Goal: Use online tool/utility: Utilize a website feature to perform a specific function

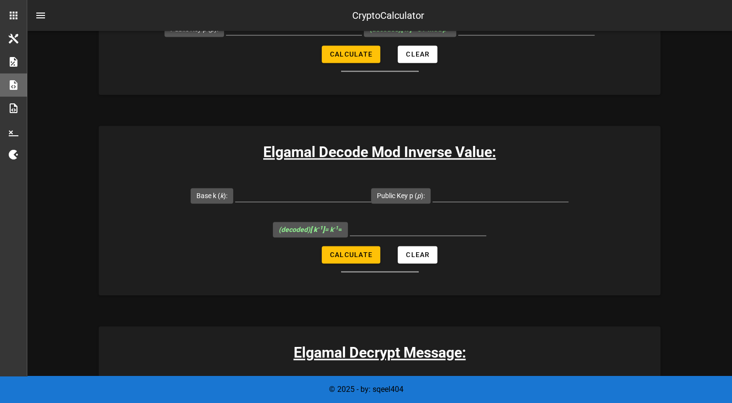
scroll to position [1467, 0]
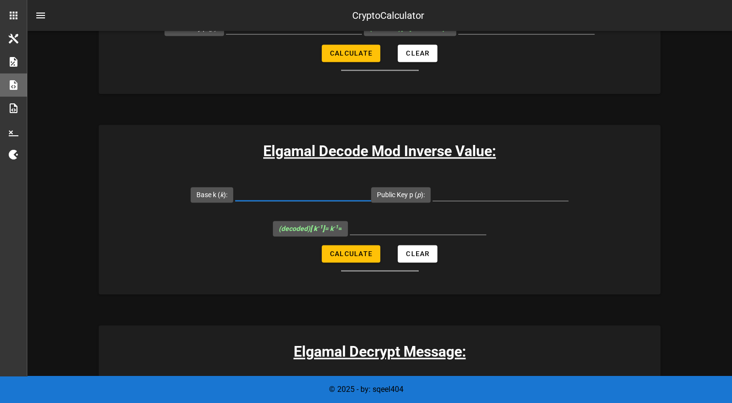
click at [308, 186] on input "Base k ( k ):" at bounding box center [303, 192] width 136 height 15
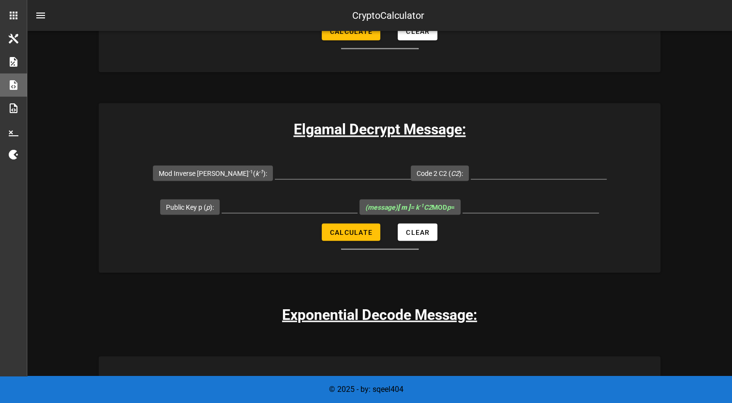
scroll to position [1703, 0]
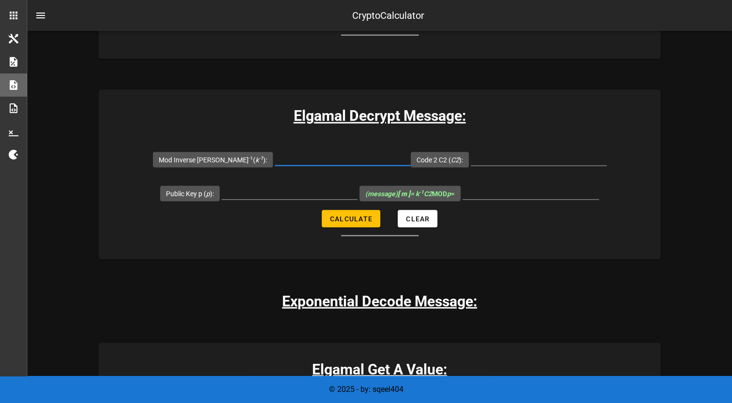
click at [343, 153] on input "Mod Inverse K k -1 ( k -1 ):" at bounding box center [343, 157] width 136 height 15
paste input "6770468"
type input "6770468"
type input "1805201"
type input "8902967"
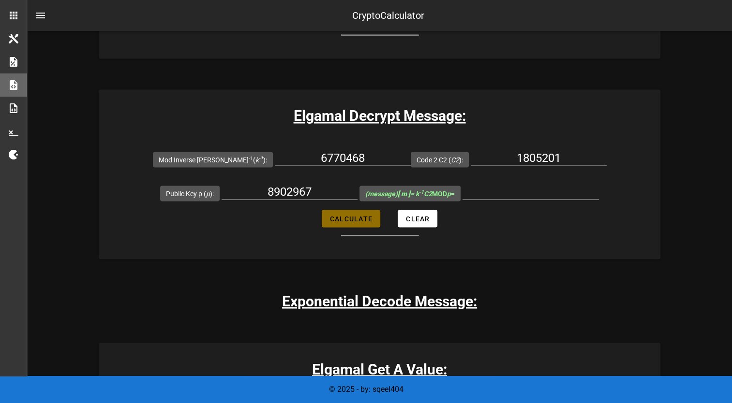
click at [362, 216] on span "Calculate" at bounding box center [350, 219] width 43 height 8
type input "185699"
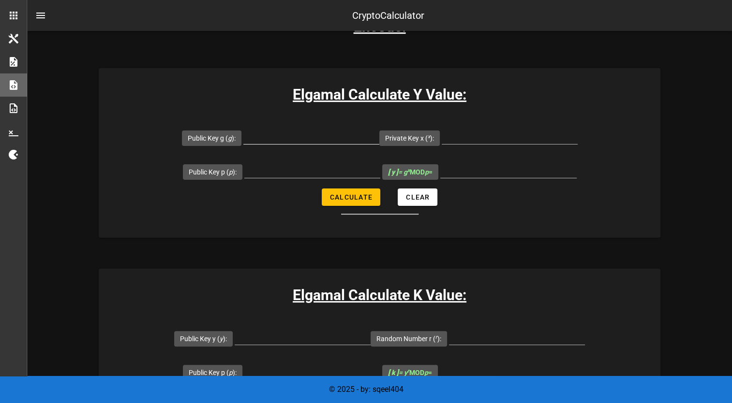
scroll to position [180, 0]
click at [299, 149] on div at bounding box center [311, 151] width 136 height 7
click at [284, 130] on input "Public Key g ( g ):" at bounding box center [311, 135] width 136 height 15
type input "3707"
type input "7841"
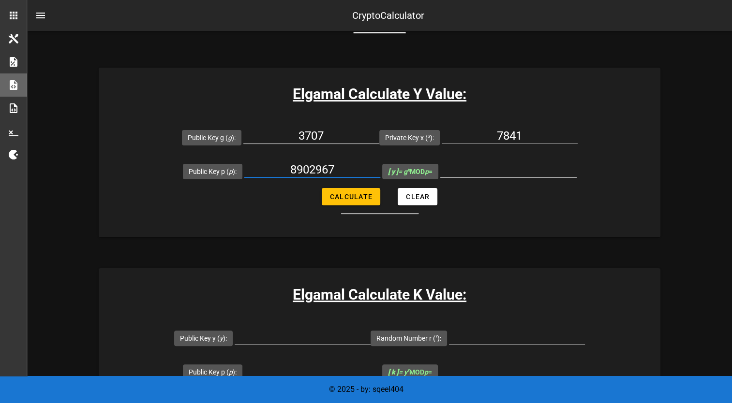
type input "8902967"
click at [333, 200] on span "Calculate" at bounding box center [350, 197] width 43 height 8
type input "795883"
drag, startPoint x: 481, startPoint y: 165, endPoint x: 545, endPoint y: 171, distance: 64.6
click at [545, 171] on input "795883" at bounding box center [508, 169] width 136 height 15
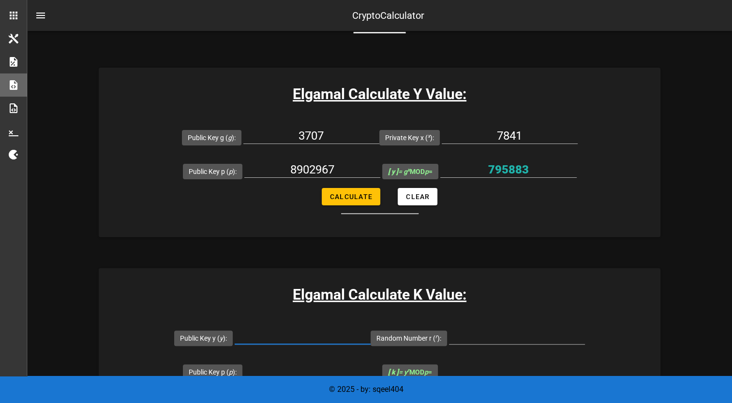
click at [329, 329] on input "Public Key y ( y ):" at bounding box center [303, 336] width 136 height 15
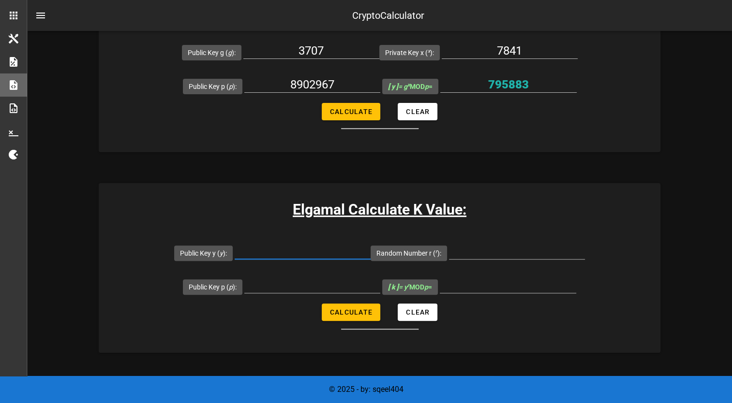
scroll to position [268, 0]
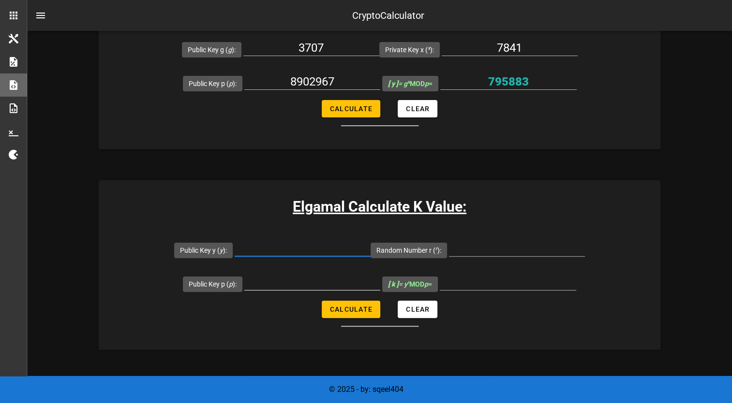
paste input "795883"
type input "795883"
type input "16889"
type input "8902967"
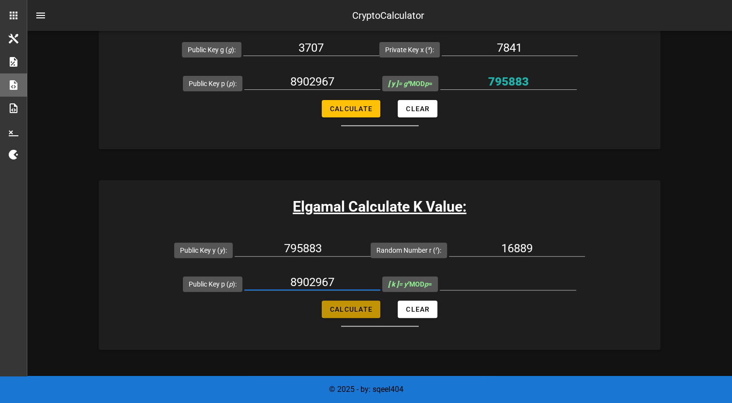
click at [342, 313] on span "Calculate" at bounding box center [350, 310] width 43 height 8
type input "2508500"
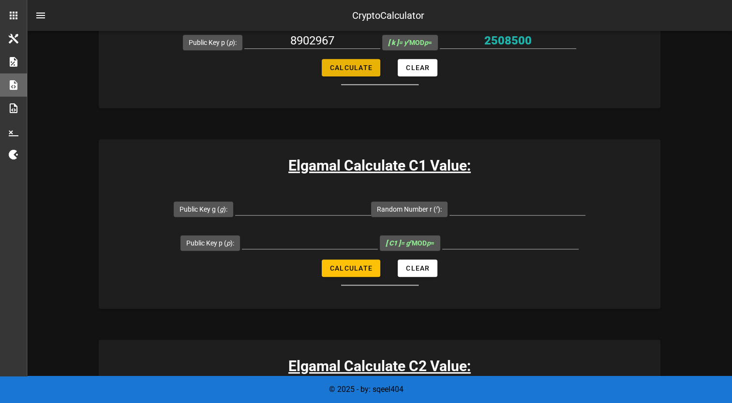
scroll to position [521, 0]
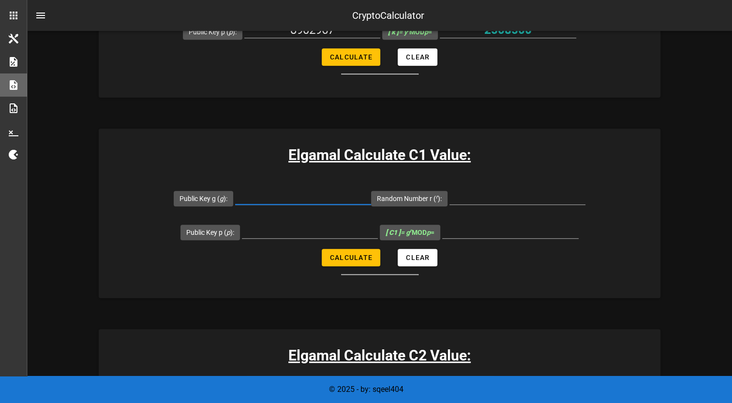
click at [308, 203] on div at bounding box center [303, 196] width 136 height 15
type input "3707"
type input "16889"
type input "8902967"
click at [369, 254] on span "Calculate" at bounding box center [350, 258] width 43 height 8
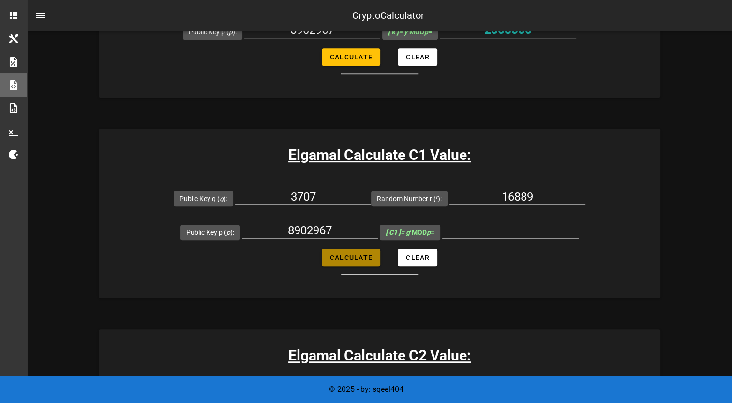
type input "3079929"
click at [328, 227] on input "8902967" at bounding box center [310, 230] width 136 height 15
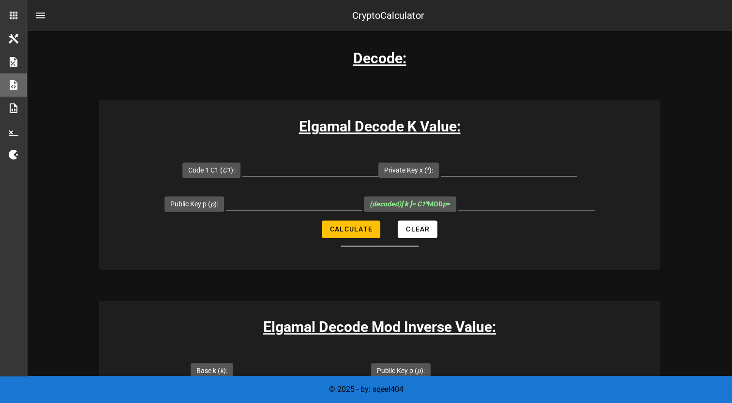
scroll to position [1293, 0]
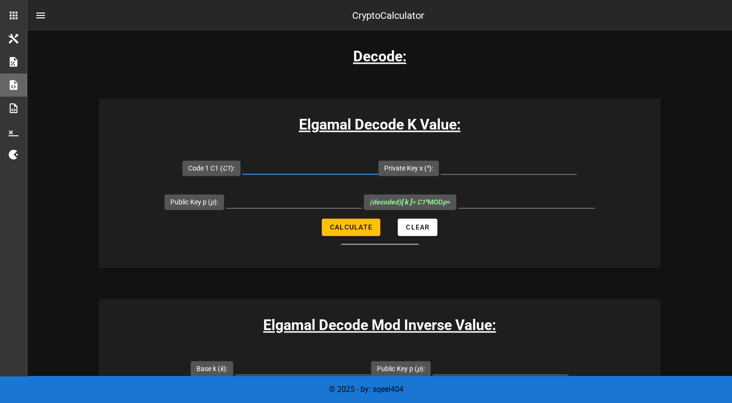
click at [307, 164] on input "Code 1 C1 ( C1 ):" at bounding box center [310, 166] width 136 height 15
type input "3079929"
type input "3707"
type input "8902967"
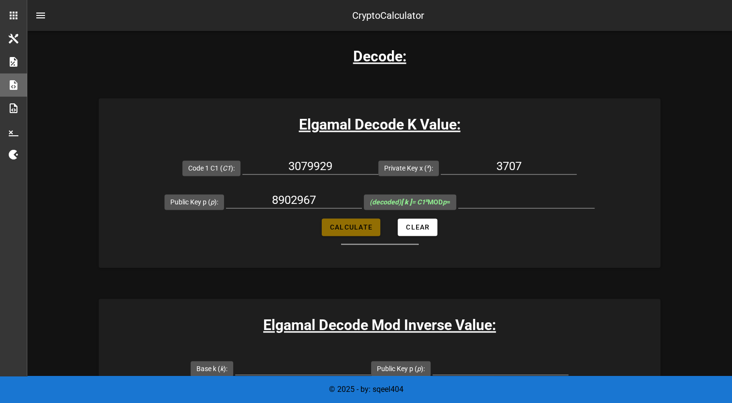
click at [348, 230] on button "Calculate" at bounding box center [351, 227] width 59 height 17
type input "2169003"
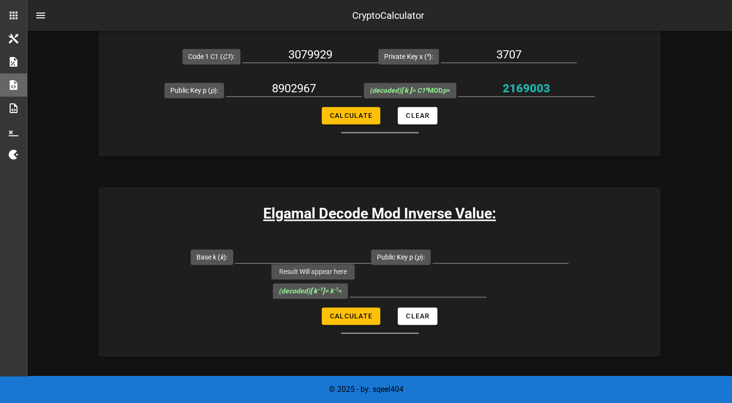
scroll to position [1404, 0]
click at [447, 188] on div "Elgamal Decode Mod Inverse Value: Base k ( k ): Public Key p ( p ): (decoded) […" at bounding box center [380, 273] width 562 height 170
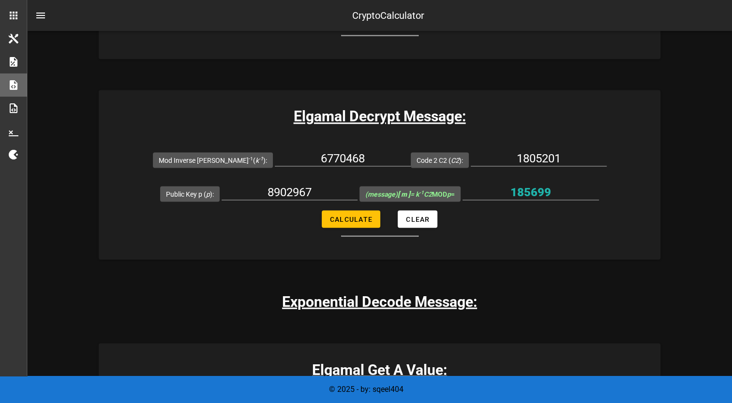
scroll to position [1703, 0]
drag, startPoint x: 331, startPoint y: 193, endPoint x: 329, endPoint y: 162, distance: 31.0
click at [329, 162] on input "6770468" at bounding box center [343, 157] width 136 height 15
paste input "2169003"
type input "2169003"
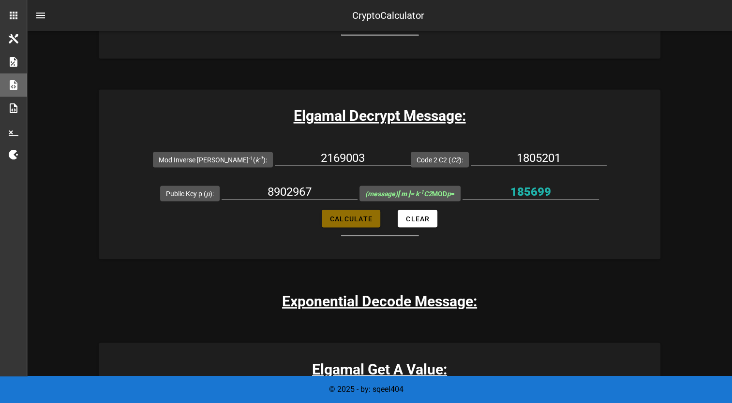
click at [354, 217] on span "Calculate" at bounding box center [350, 219] width 43 height 8
type input "6012838"
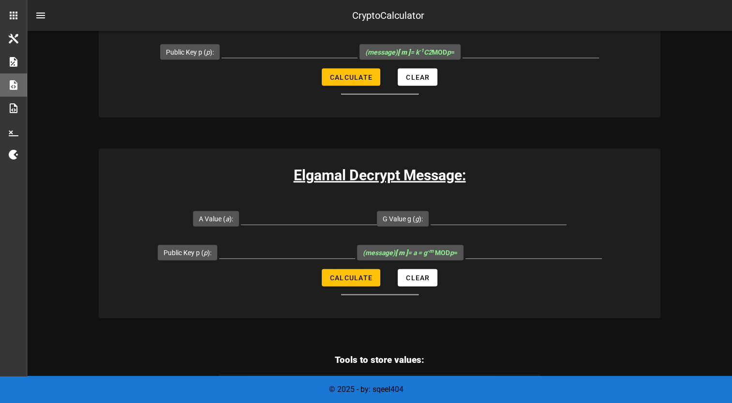
scroll to position [2101, 0]
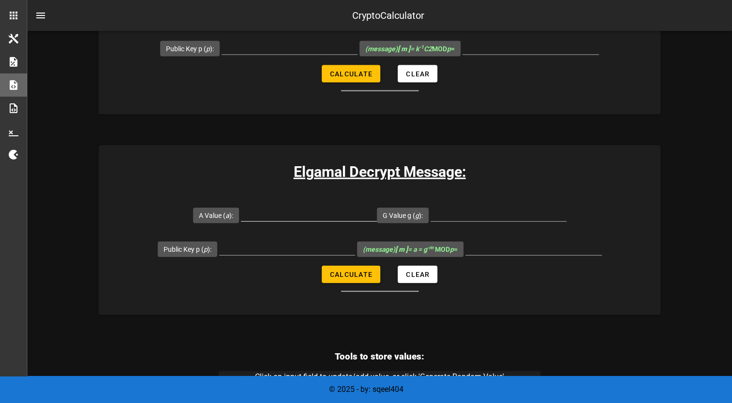
click at [300, 202] on div at bounding box center [309, 216] width 136 height 32
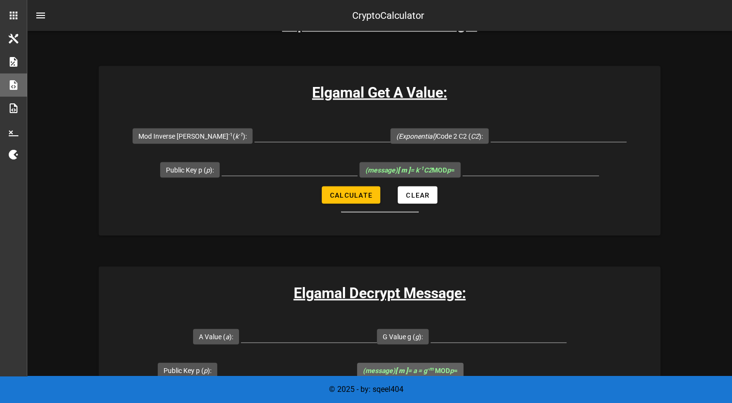
scroll to position [1979, 0]
click at [294, 130] on input "Mod Inverse K k -1 ( k -1 ):" at bounding box center [322, 134] width 136 height 15
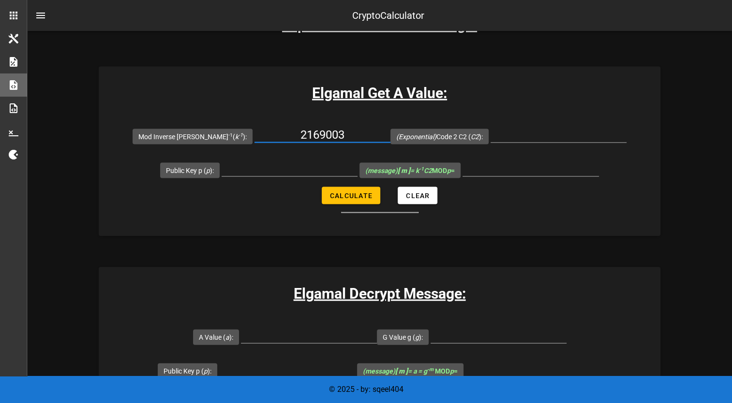
type input "2169003"
type input "1805201"
type input "8909267"
click at [356, 195] on span "Calculate" at bounding box center [350, 196] width 43 height 8
type input "6086375"
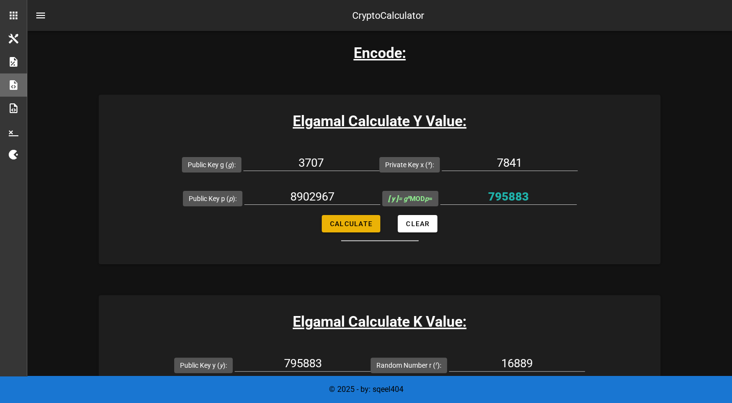
scroll to position [249, 0]
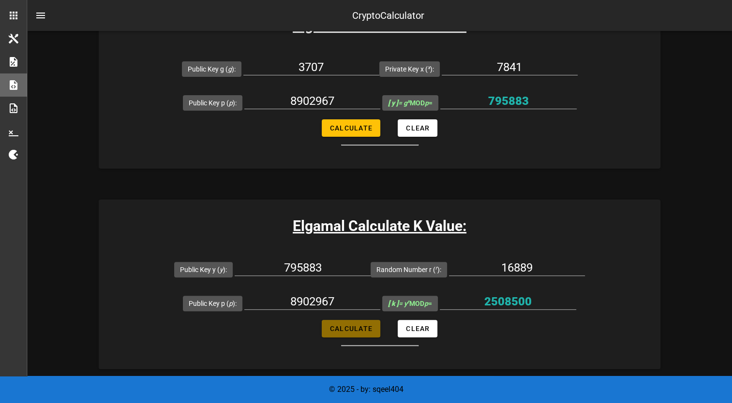
click at [350, 326] on span "Calculate" at bounding box center [350, 329] width 43 height 8
type input "2508500"
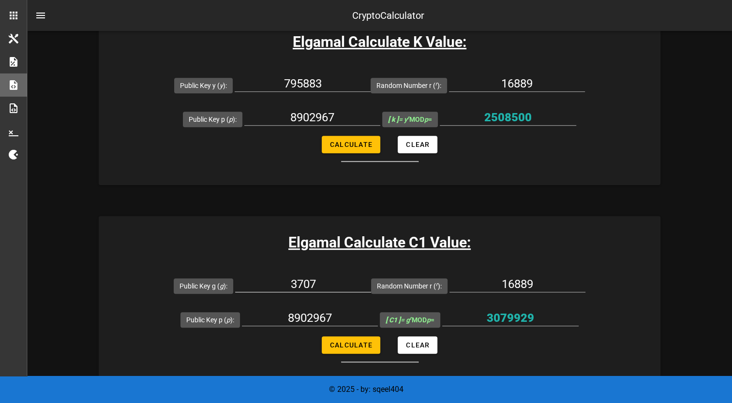
scroll to position [433, 0]
click at [307, 285] on input "3707" at bounding box center [303, 283] width 136 height 15
click at [339, 347] on span "Calculate" at bounding box center [350, 345] width 43 height 8
type input "3079929"
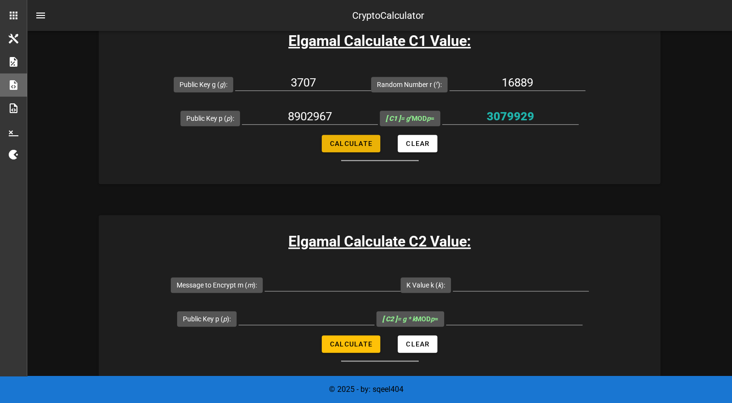
scroll to position [637, 0]
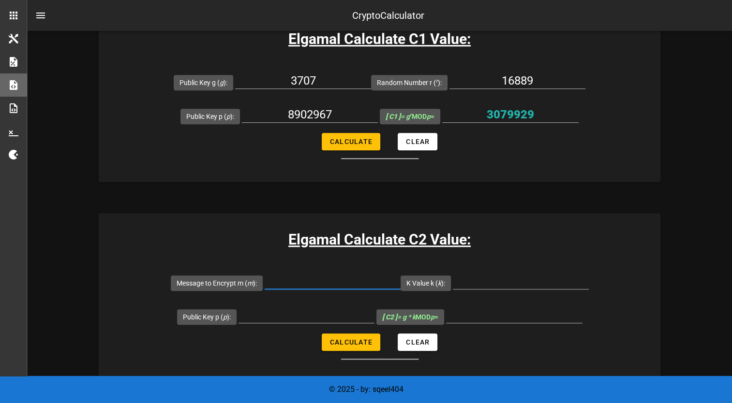
click at [313, 282] on input "Message to Encrypt m ( m ):" at bounding box center [333, 281] width 136 height 15
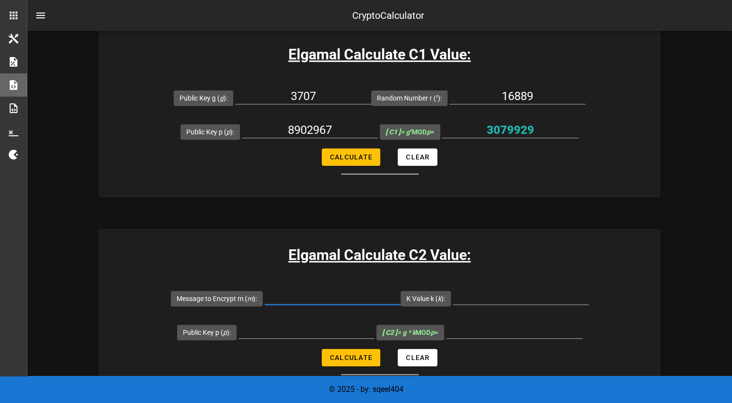
click at [306, 295] on input "Message to Encrypt m ( m ):" at bounding box center [333, 296] width 136 height 15
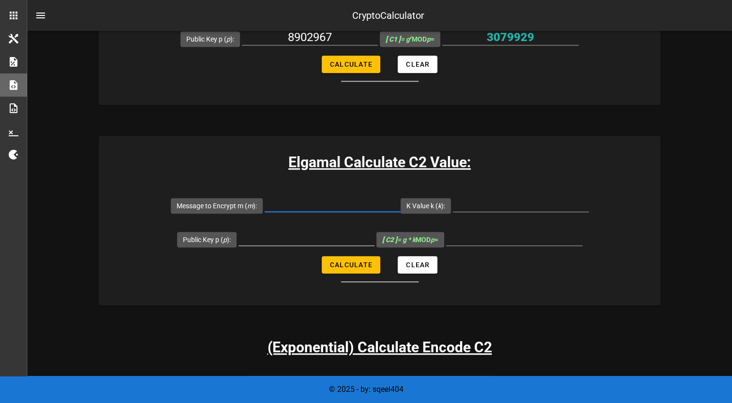
scroll to position [704, 0]
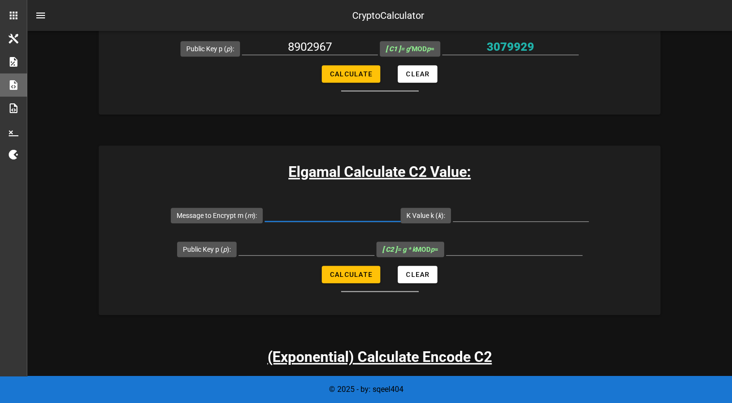
click at [336, 210] on input "Message to Encrypt m ( m ):" at bounding box center [333, 213] width 136 height 15
click at [317, 214] on input "Message to Encrypt m ( m ):" at bounding box center [333, 213] width 136 height 15
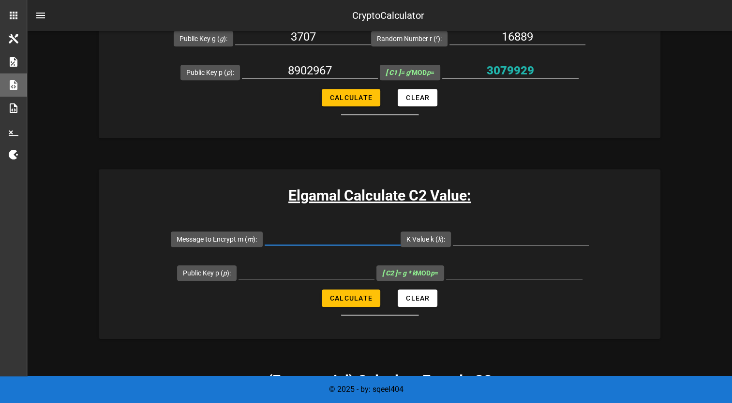
scroll to position [680, 0]
drag, startPoint x: 532, startPoint y: 69, endPoint x: 482, endPoint y: 70, distance: 50.3
click at [482, 70] on input "3079929" at bounding box center [510, 70] width 136 height 15
click at [343, 238] on input "Message to Encrypt m ( m ):" at bounding box center [333, 237] width 136 height 15
paste input "3079929"
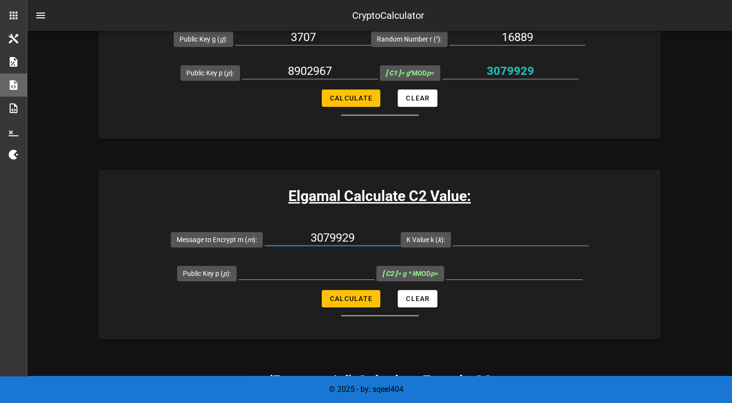
type input "3079929"
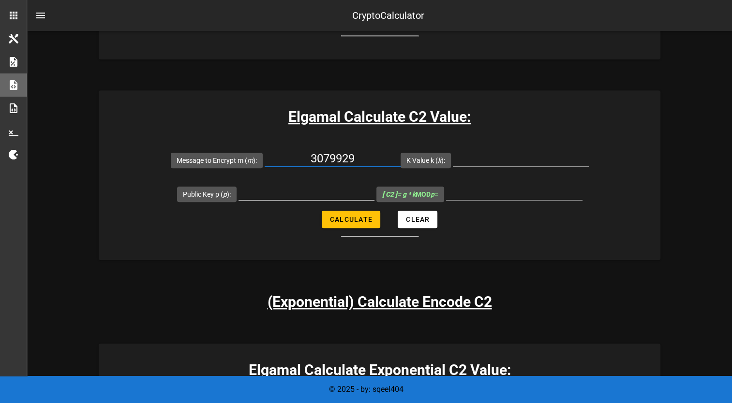
scroll to position [750, 0]
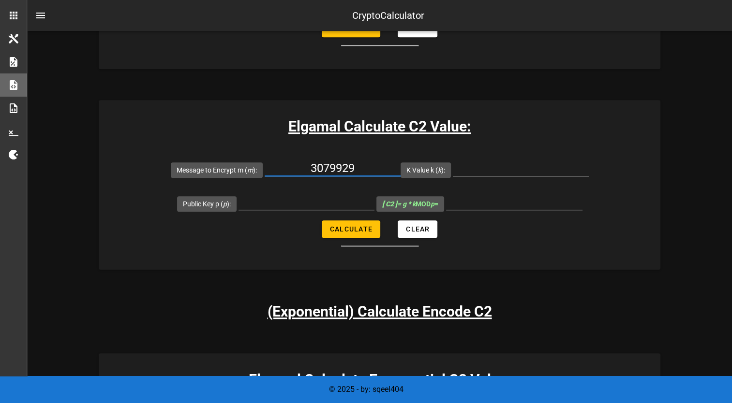
click at [342, 165] on input "3079929" at bounding box center [333, 168] width 136 height 15
type input "415592"
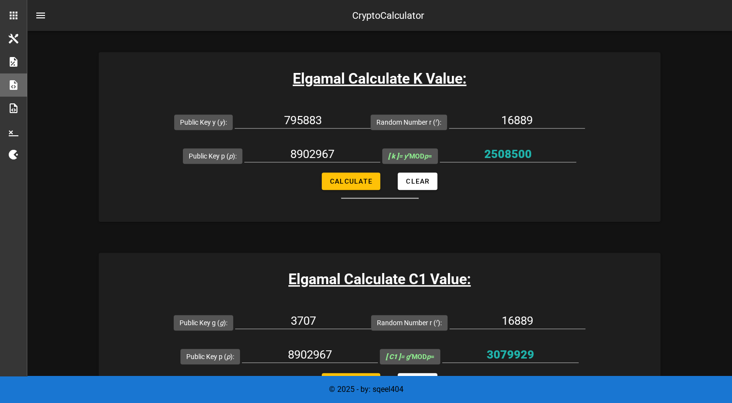
scroll to position [392, 0]
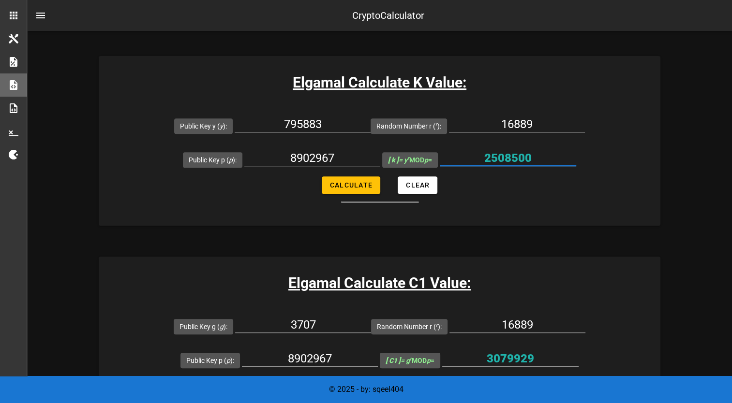
click at [532, 153] on input "2508500" at bounding box center [508, 157] width 136 height 15
drag, startPoint x: 532, startPoint y: 153, endPoint x: 508, endPoint y: 153, distance: 24.2
click at [508, 153] on input "2508500" at bounding box center [508, 157] width 136 height 15
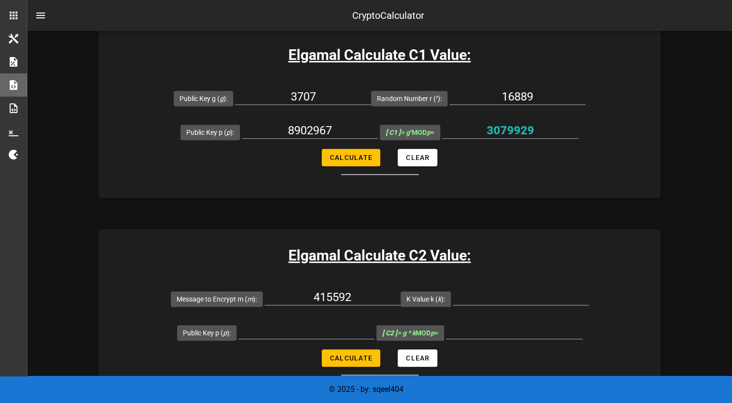
scroll to position [729, 0]
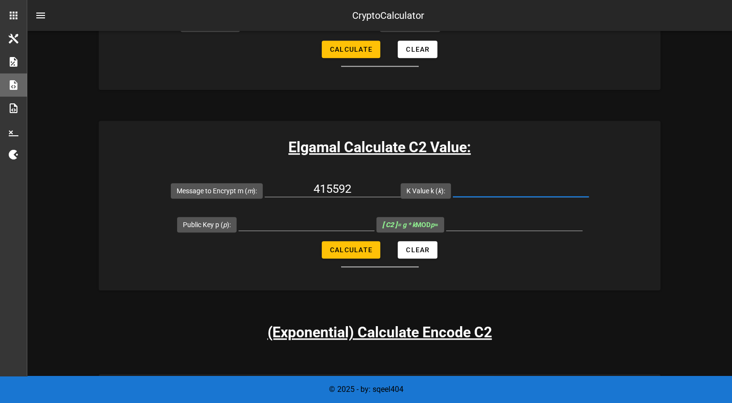
click at [485, 183] on input "K Value k ( k ):" at bounding box center [521, 188] width 136 height 15
paste input "2508500"
type input "2508500"
click at [308, 226] on input "Public Key p ( p ):" at bounding box center [307, 222] width 136 height 15
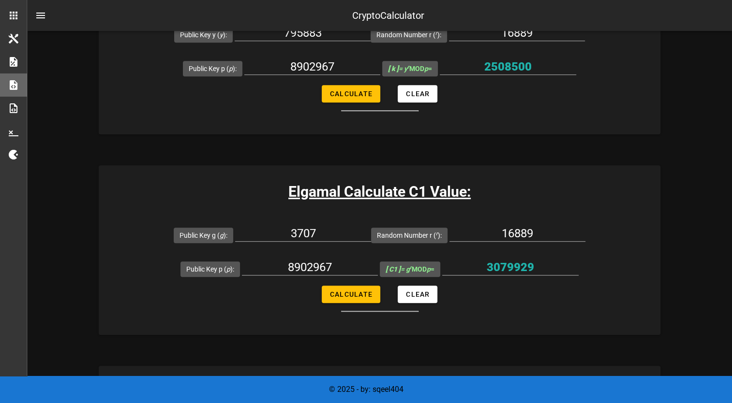
scroll to position [468, 0]
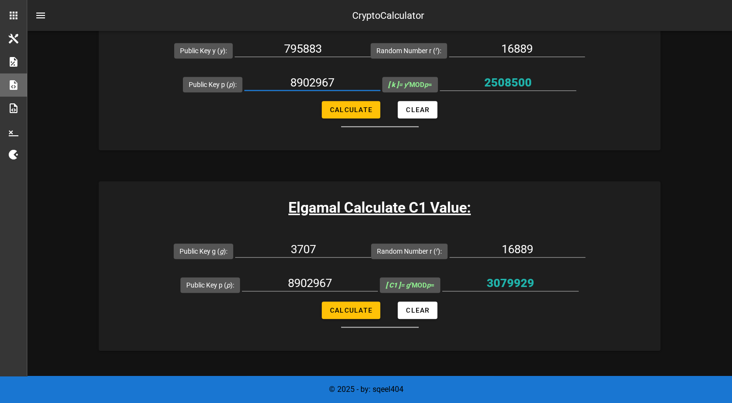
click at [298, 87] on input "8902967" at bounding box center [312, 82] width 136 height 15
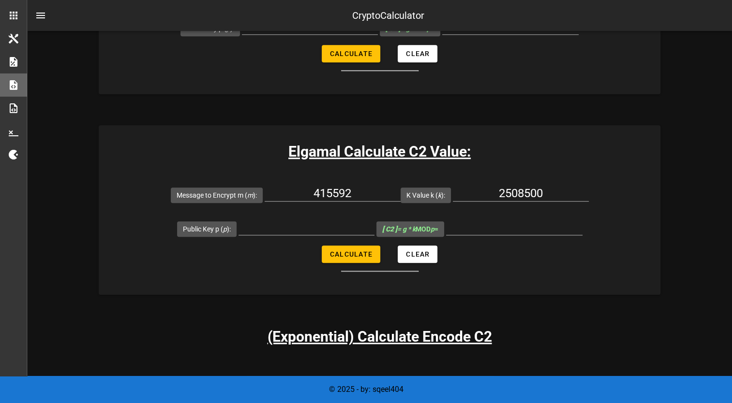
scroll to position [735, 0]
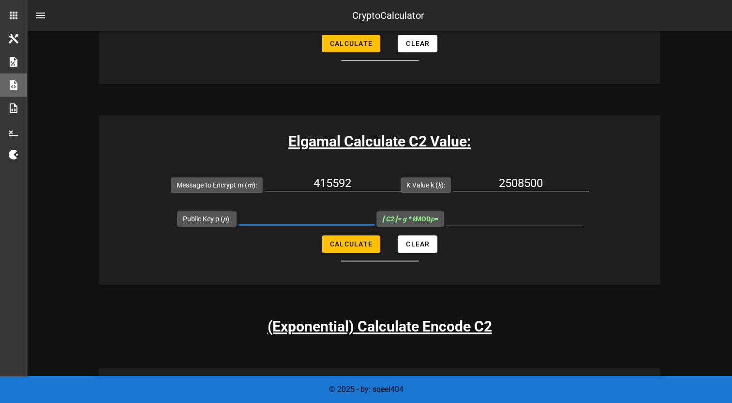
click at [308, 222] on input "Public Key p ( p ):" at bounding box center [307, 216] width 136 height 15
paste input "8902967"
type input "8902967"
click at [345, 244] on span "Calculate" at bounding box center [350, 244] width 43 height 8
type input "1805201"
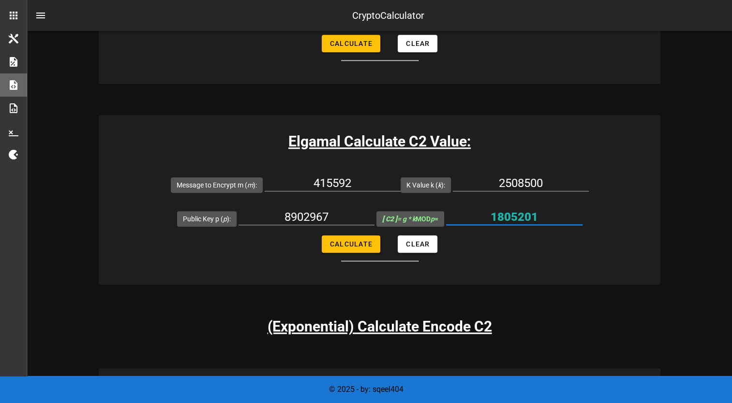
click at [516, 215] on input "1805201" at bounding box center [514, 216] width 136 height 15
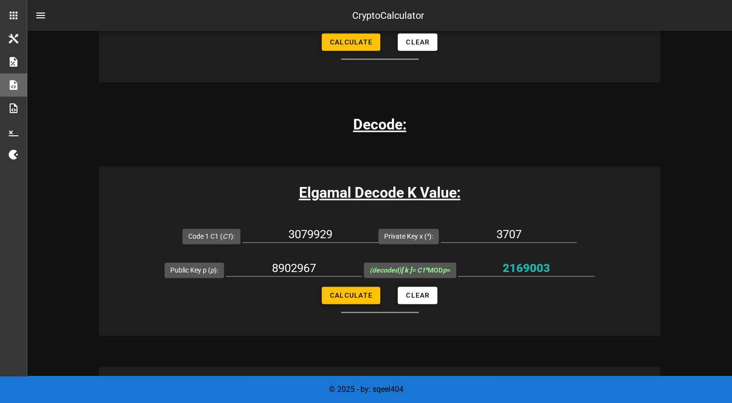
scroll to position [1239, 0]
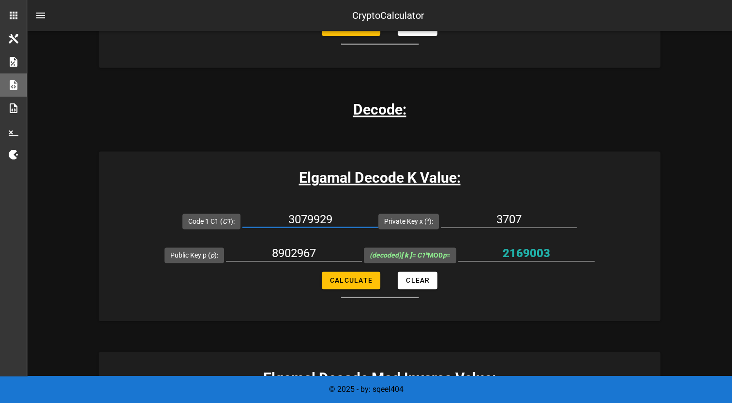
click at [317, 220] on input "3079929" at bounding box center [310, 219] width 136 height 15
click at [344, 278] on span "Calculate" at bounding box center [350, 281] width 43 height 8
type input "2169003"
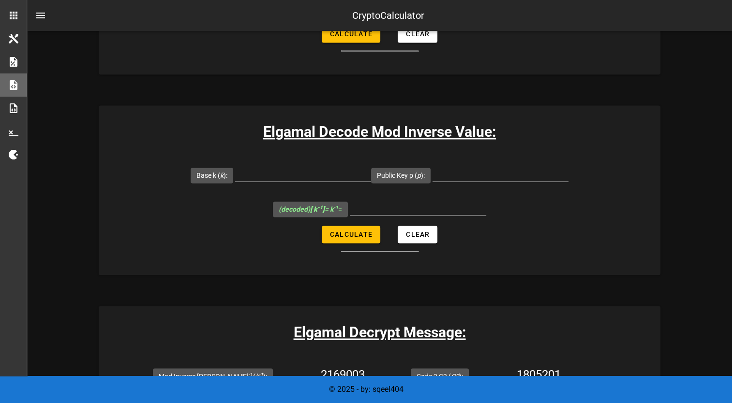
scroll to position [1496, 0]
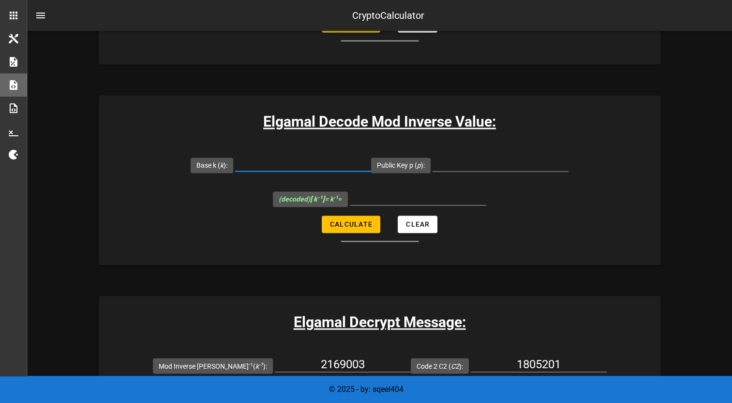
click at [322, 157] on input "Base k ( k ):" at bounding box center [303, 163] width 136 height 15
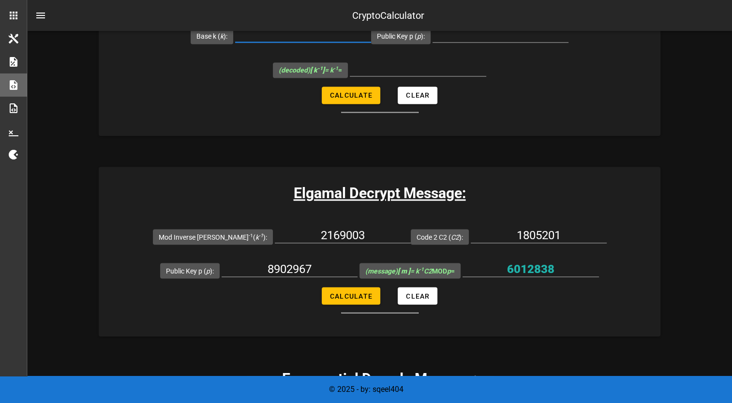
scroll to position [1630, 0]
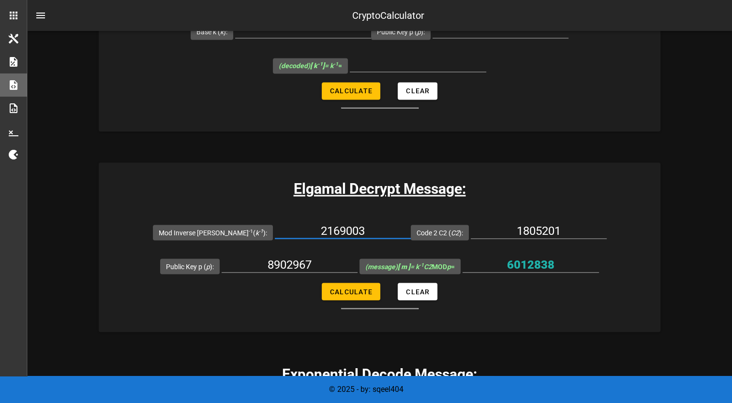
click at [344, 228] on input "2169003" at bounding box center [343, 230] width 136 height 15
click at [339, 295] on button "Calculate" at bounding box center [351, 291] width 59 height 17
type input "6012838"
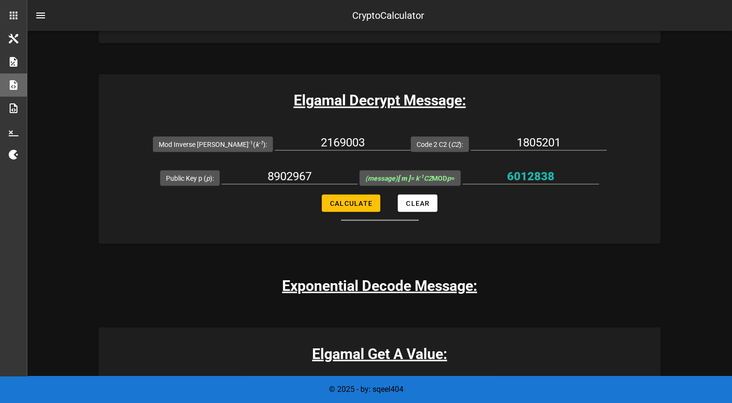
scroll to position [1717, 0]
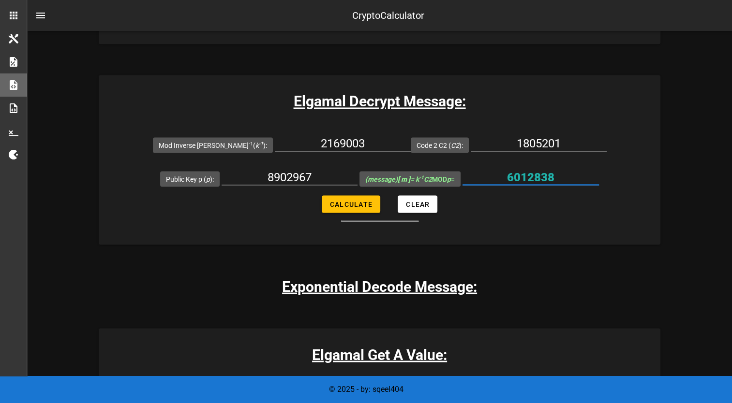
click at [530, 178] on input "6012838" at bounding box center [531, 176] width 136 height 15
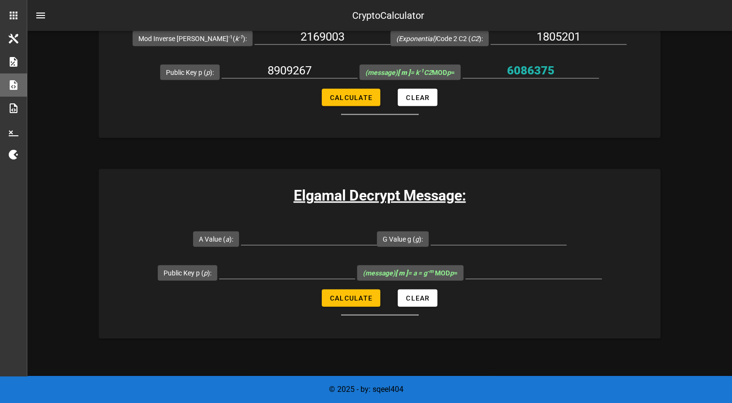
scroll to position [2079, 0]
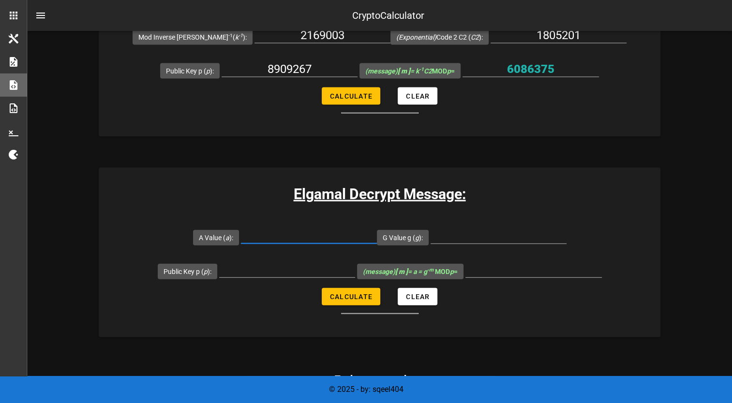
click at [313, 228] on input "A Value ( a ):" at bounding box center [309, 235] width 136 height 15
click at [307, 228] on input "A Value ( a ):" at bounding box center [309, 235] width 136 height 15
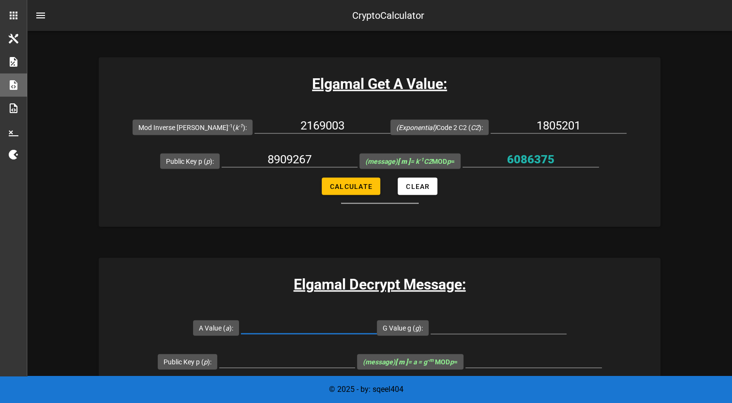
scroll to position [2013, 0]
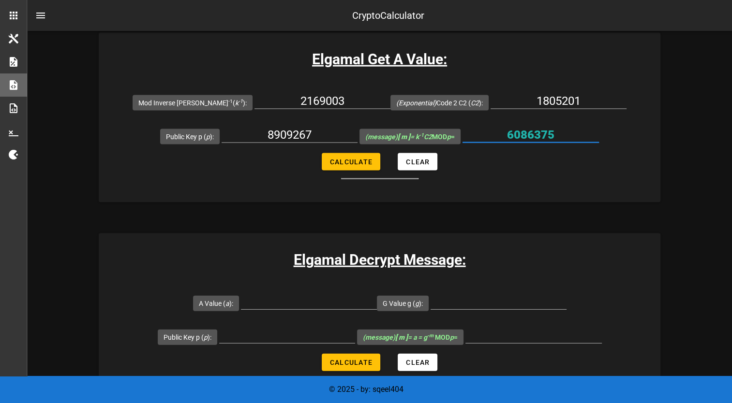
click at [525, 127] on input "6086375" at bounding box center [531, 134] width 136 height 15
click at [296, 299] on input "A Value ( a ):" at bounding box center [309, 301] width 136 height 15
paste input "6086375"
type input "6086375"
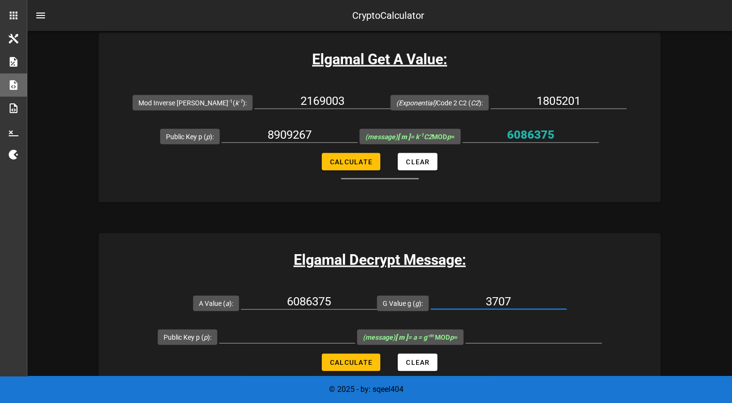
type input "3707"
type input "8909267"
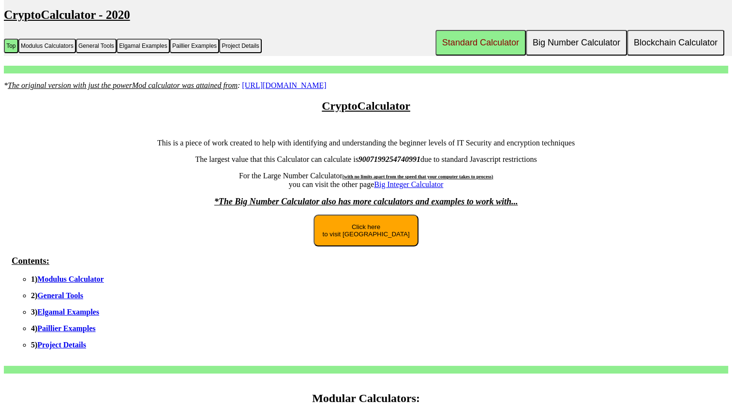
click at [88, 279] on link "Modulus Calculator" at bounding box center [70, 279] width 66 height 8
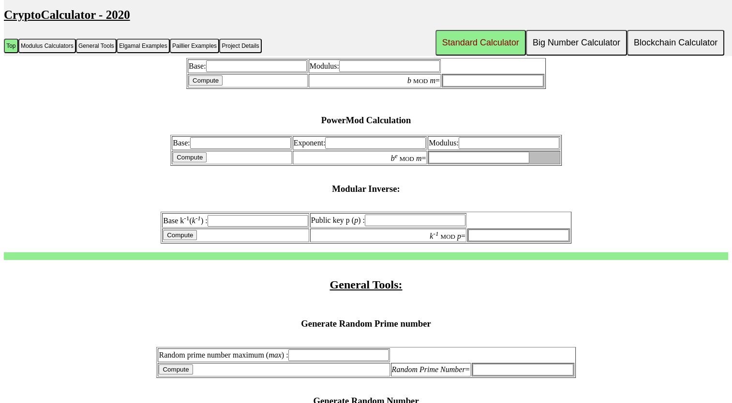
scroll to position [313, 0]
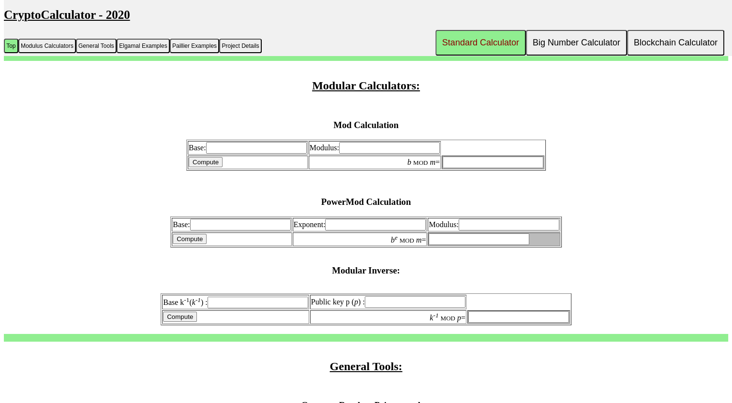
click at [292, 149] on input "Base:" at bounding box center [256, 148] width 101 height 12
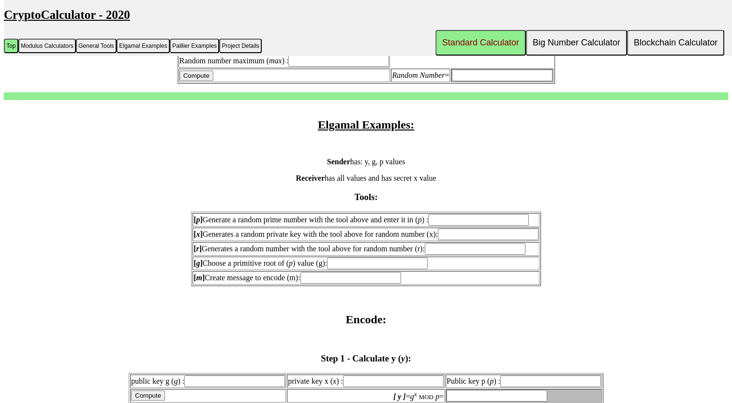
scroll to position [767, 0]
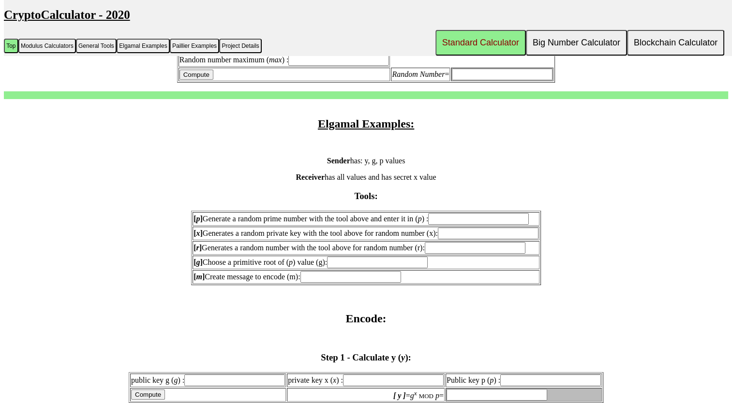
click at [464, 213] on input "[ p ] Generate a random prime number with the tool above and enter it in ( p ) :" at bounding box center [478, 219] width 101 height 12
type input "890"
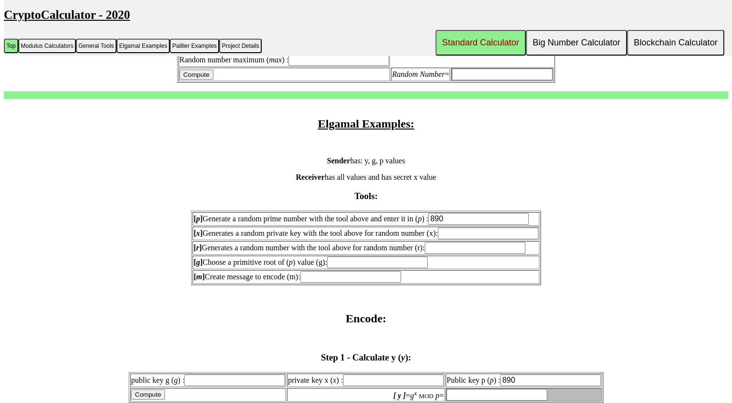
type input "890"
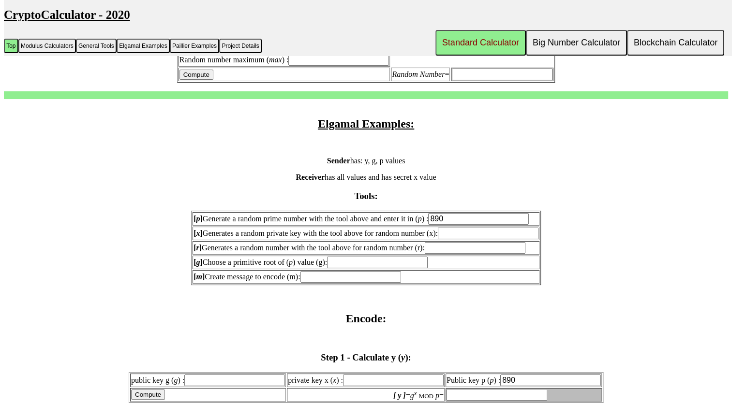
type input "890"
type input "8902967"
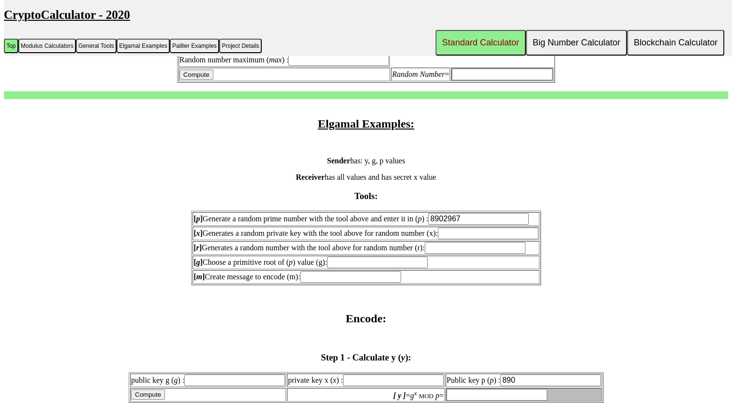
type input "8902967"
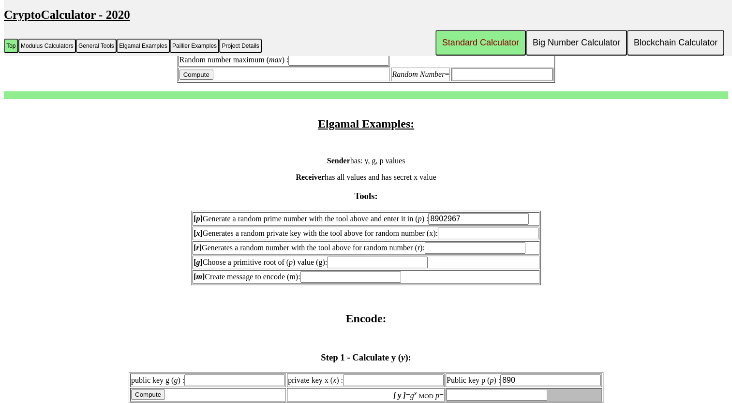
type input "8902967"
type input "7841"
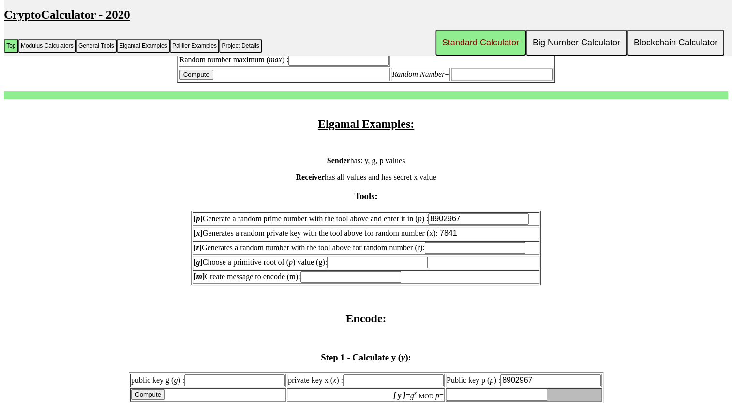
type input "7841"
type input "16889"
type input "3707"
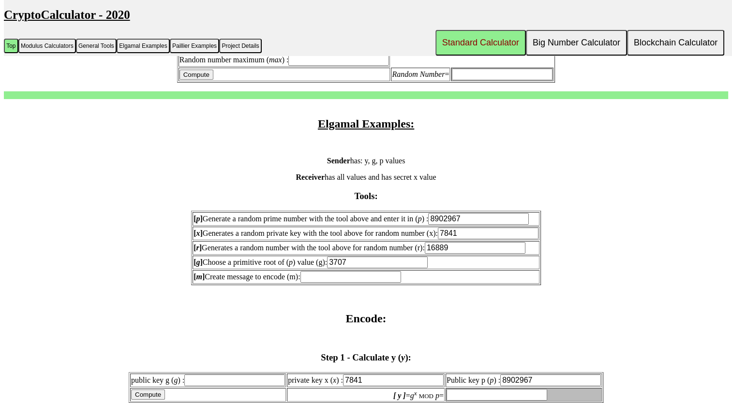
type input "3707"
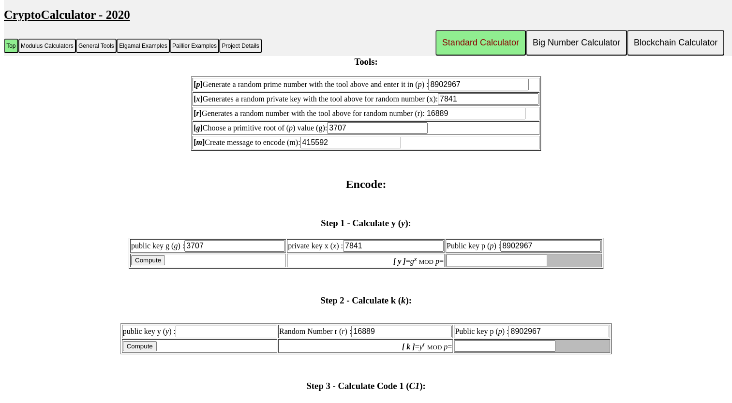
scroll to position [903, 0]
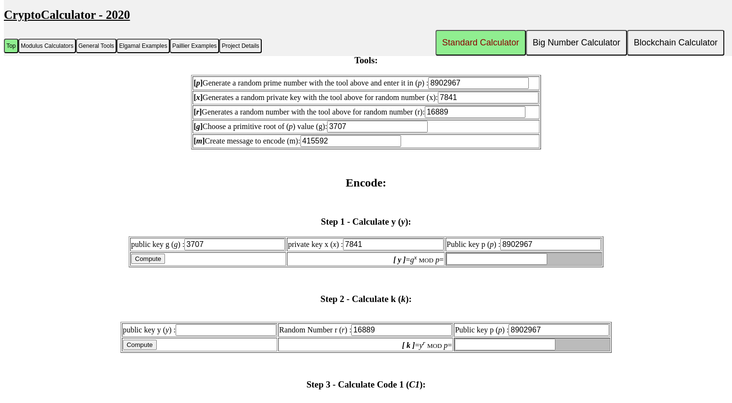
type input "415592"
click at [462, 254] on input "[ y ] = g x MOD p =" at bounding box center [497, 260] width 101 height 12
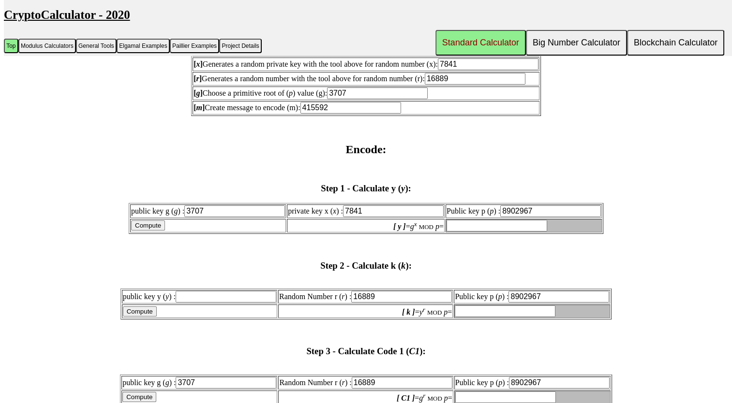
scroll to position [938, 0]
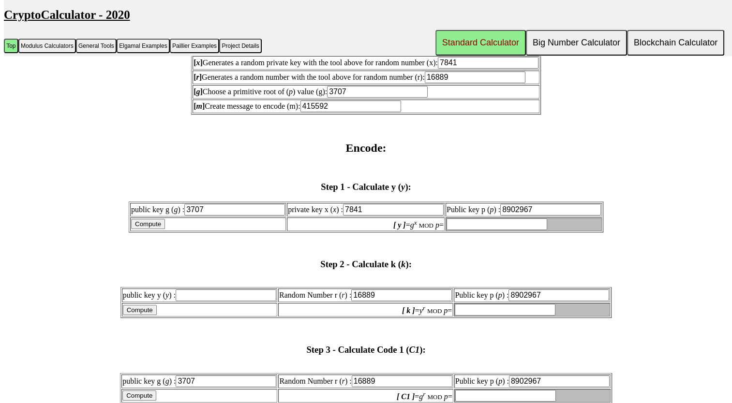
click at [155, 219] on input "Compute" at bounding box center [148, 224] width 34 height 10
type input "795883"
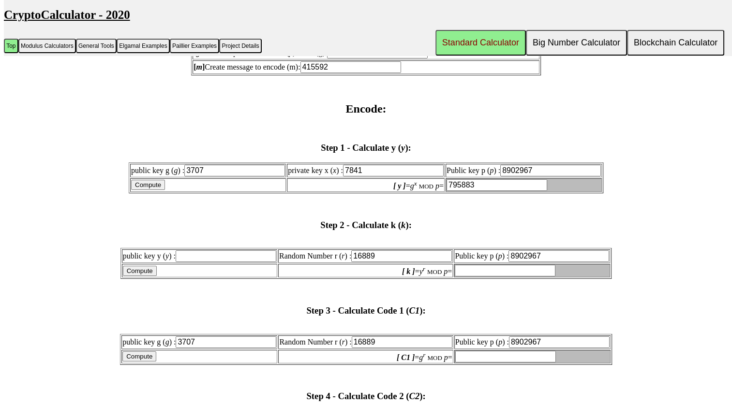
click at [151, 266] on input "Compute" at bounding box center [140, 271] width 34 height 10
type input "invalid"
click at [194, 254] on input "public key y ( y ) :" at bounding box center [226, 257] width 101 height 12
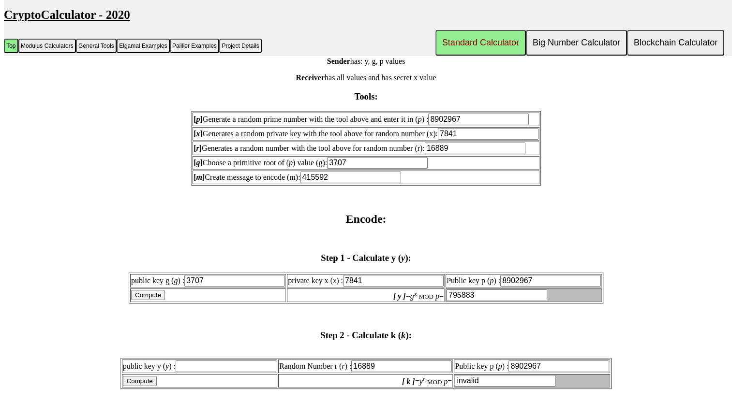
scroll to position [866, 0]
click at [453, 290] on input "795883" at bounding box center [497, 296] width 101 height 12
click at [213, 361] on input "public key y ( y ) :" at bounding box center [226, 367] width 101 height 12
paste input "795883"
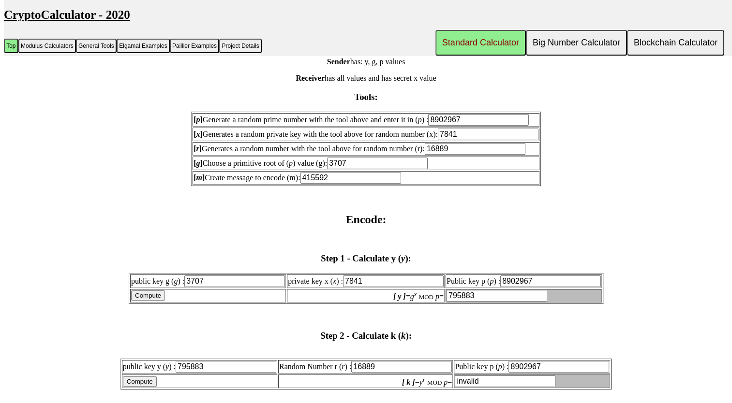
type input "795883"
click at [143, 377] on input "Compute" at bounding box center [140, 382] width 34 height 10
type input "2508500"
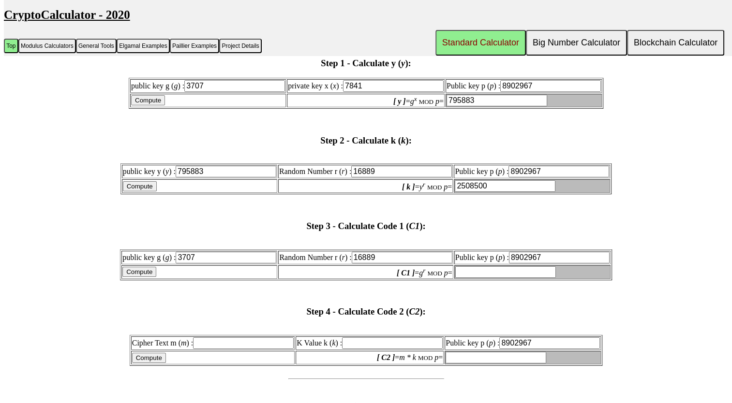
scroll to position [1065, 0]
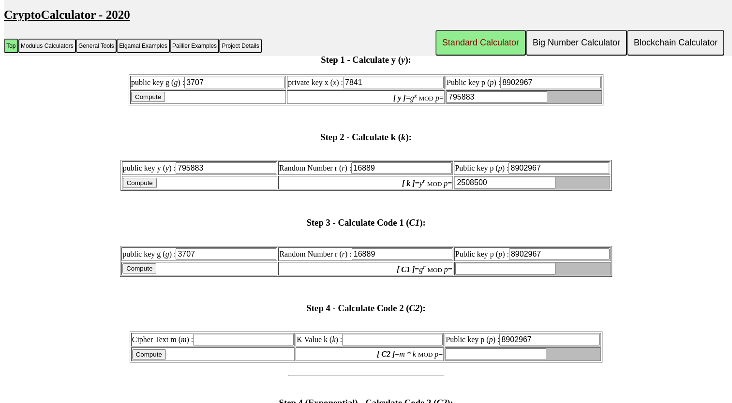
click at [148, 264] on input "Compute" at bounding box center [139, 269] width 34 height 10
type input "3079929"
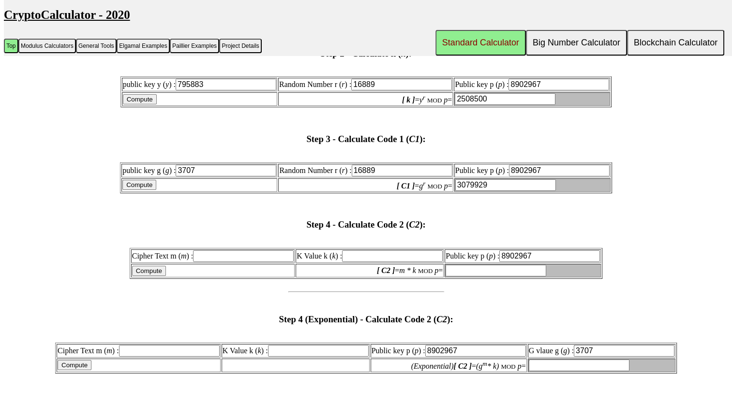
scroll to position [1149, 0]
click at [230, 250] on input "Cipher Text m ( m ) :" at bounding box center [243, 256] width 101 height 12
type input "415592"
click at [471, 93] on input "2508500" at bounding box center [505, 99] width 101 height 12
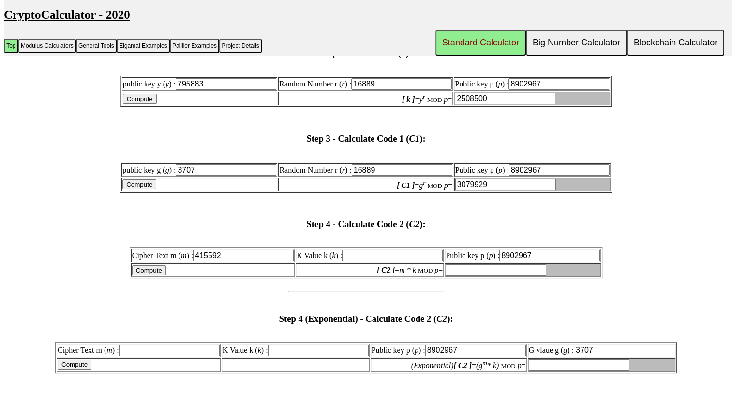
click at [404, 250] on input "K Value k ( k ) :" at bounding box center [392, 256] width 101 height 12
paste input "2508500"
type input "2508500"
click at [159, 266] on input "Compute" at bounding box center [149, 271] width 34 height 10
type input "1805201"
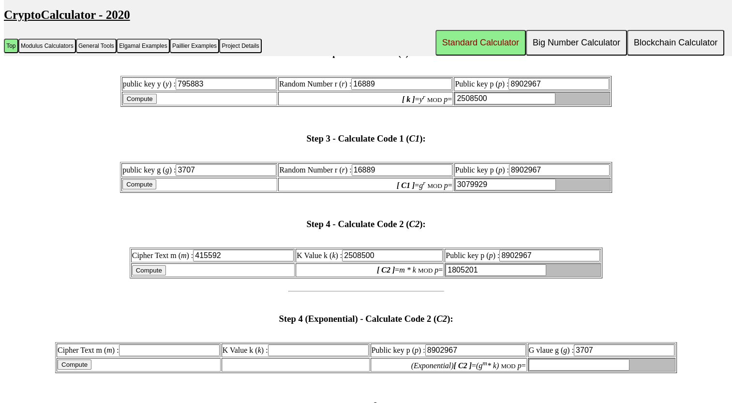
scroll to position [1237, 0]
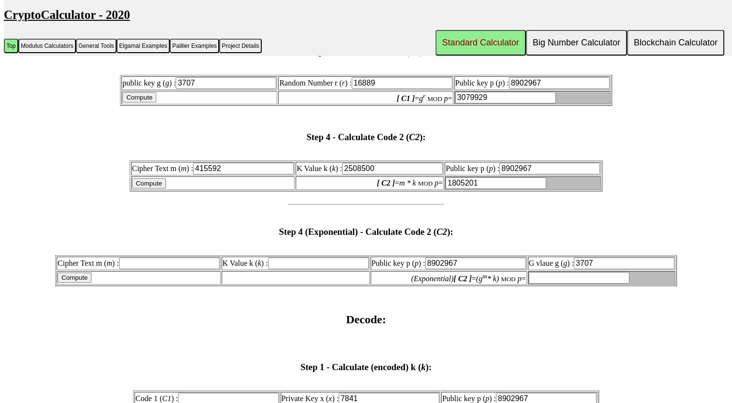
click at [157, 258] on input "Cipher Text m ( m ) :" at bounding box center [169, 264] width 101 height 12
click at [211, 163] on input "415592" at bounding box center [243, 169] width 101 height 12
click at [157, 258] on input "Cipher Text m ( m ) :" at bounding box center [169, 264] width 101 height 12
paste input "415592"
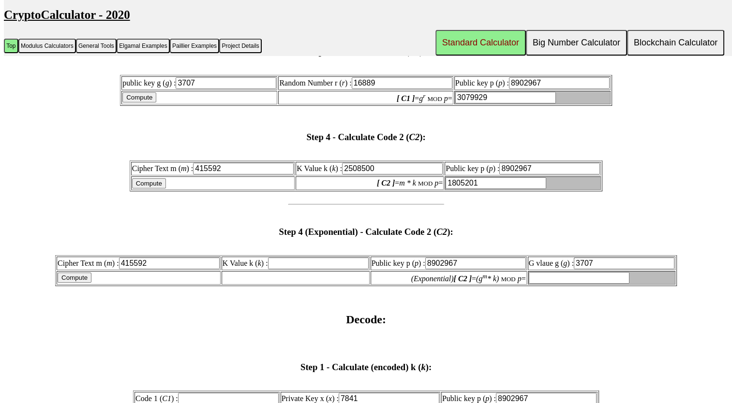
type input "415592"
click at [284, 258] on input "K Value k ( k ) :" at bounding box center [318, 264] width 101 height 12
click at [75, 273] on input "Compute" at bounding box center [75, 278] width 34 height 10
type input "invalid"
click at [360, 163] on input "2508500" at bounding box center [392, 169] width 101 height 12
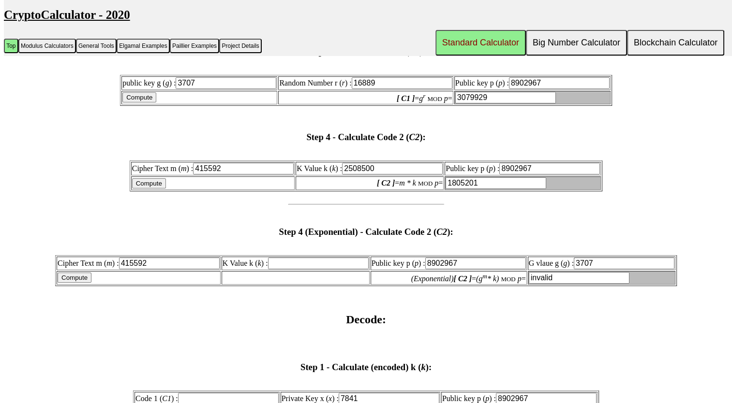
click at [360, 163] on input "2508500" at bounding box center [392, 169] width 101 height 12
click at [298, 258] on input "K Value k ( k ) :" at bounding box center [318, 264] width 101 height 12
paste input "2508500"
type input "2508500"
click at [86, 273] on input "Compute" at bounding box center [75, 278] width 34 height 10
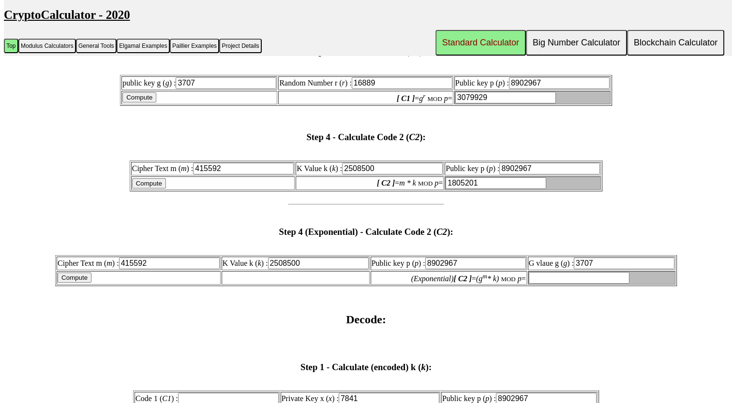
type input "3941928"
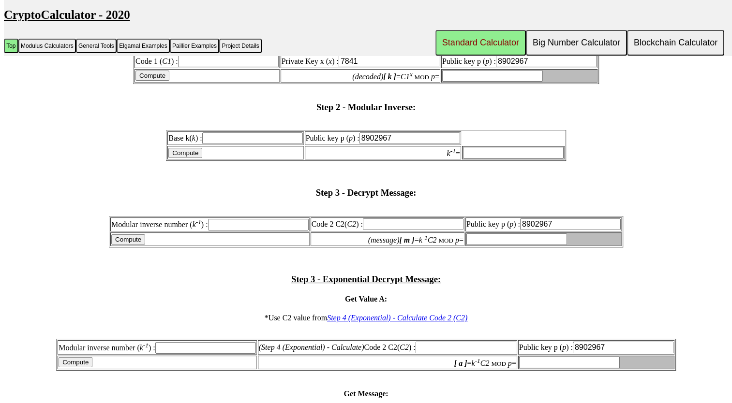
scroll to position [1567, 0]
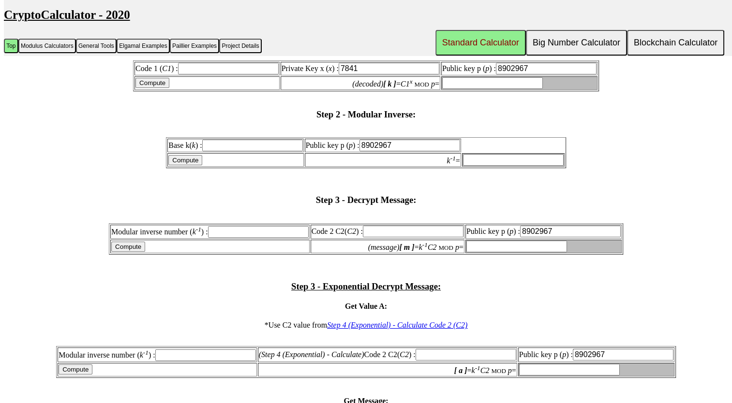
click at [243, 226] on input "Modular inverse number ( k -1 ) :" at bounding box center [258, 232] width 101 height 12
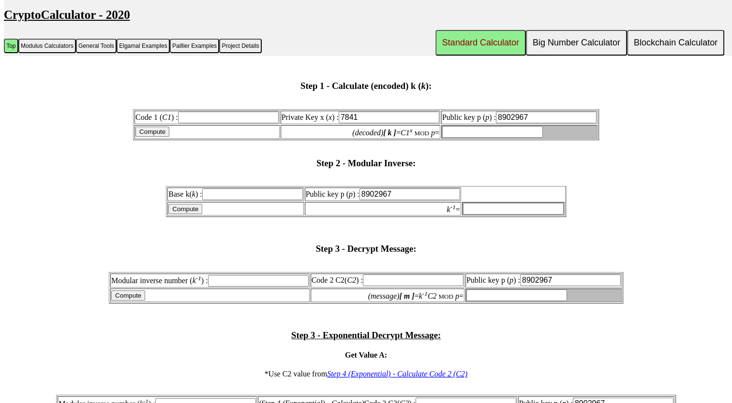
scroll to position [1509, 0]
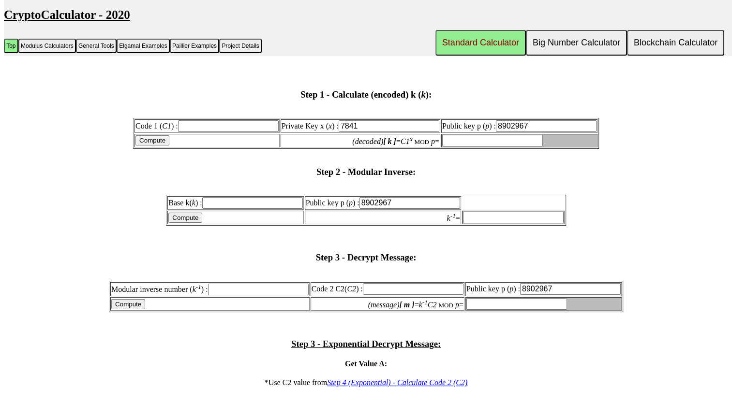
click at [250, 120] on input "Code 1 ( C1 ) :" at bounding box center [228, 126] width 101 height 12
paste input "2508500"
type input "2508500"
type input "3079929"
click at [163, 135] on input "Compute" at bounding box center [152, 140] width 34 height 10
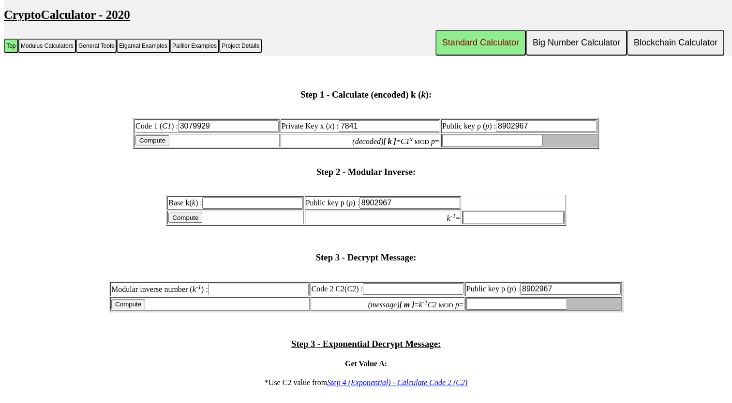
type input "2508500"
click at [368, 120] on input "7841" at bounding box center [389, 126] width 101 height 12
type input "3707"
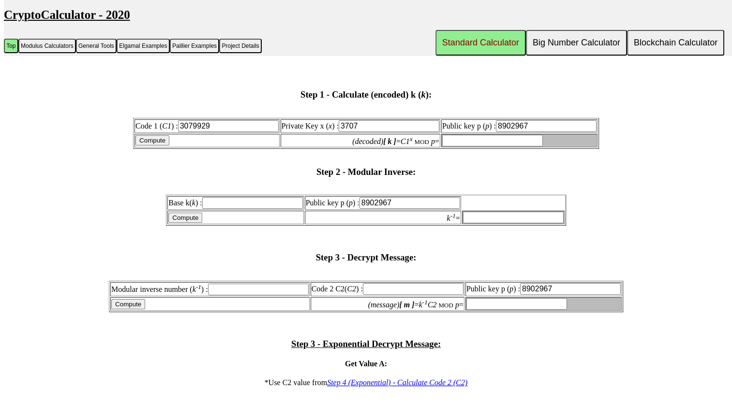
click at [157, 135] on input "Compute" at bounding box center [152, 140] width 34 height 10
type input "2169003"
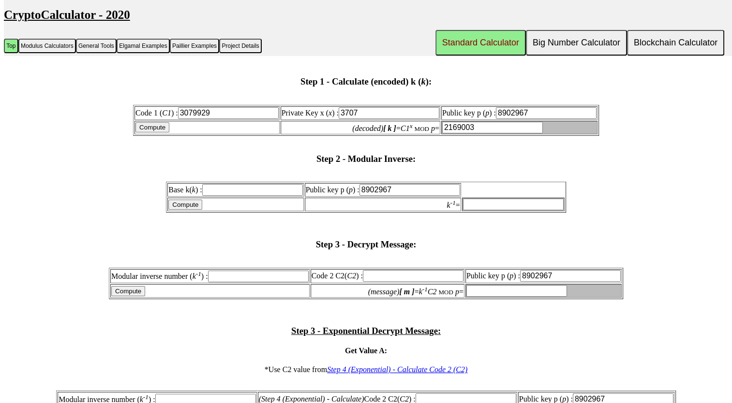
scroll to position [1523, 0]
click at [239, 184] on input "Base k( k ) :" at bounding box center [252, 190] width 101 height 12
click at [233, 270] on input "Modular inverse number ( k -1 ) :" at bounding box center [258, 276] width 101 height 12
paste input "2169003"
type input "2169003"
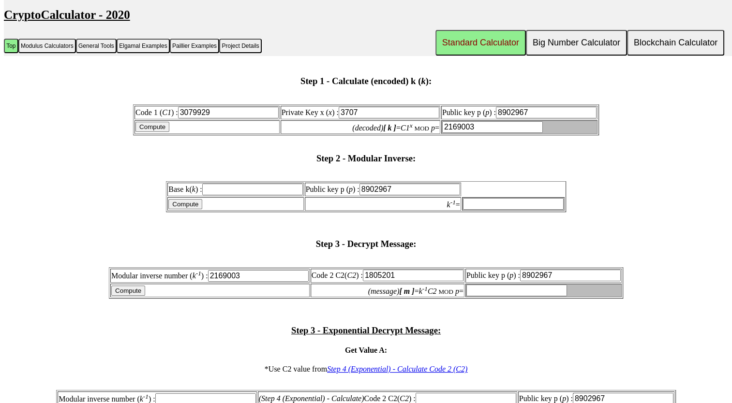
type input "1805201"
click at [131, 286] on input "Compute" at bounding box center [128, 291] width 34 height 10
type input "6012838"
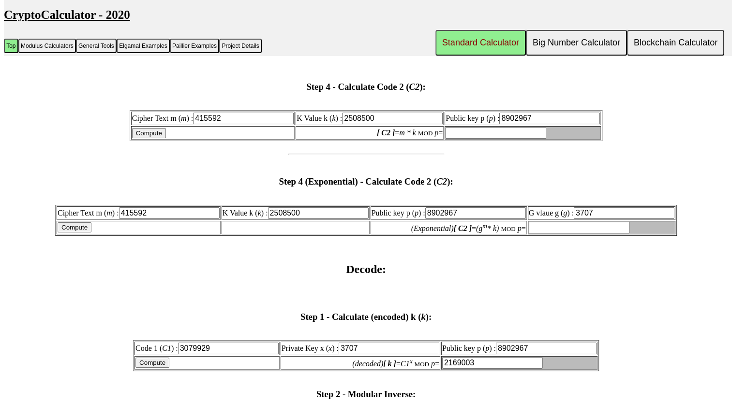
scroll to position [1286, 0]
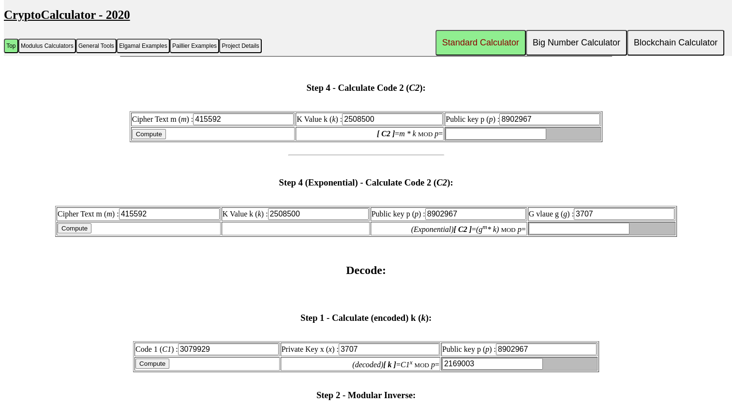
click at [163, 129] on input "Compute" at bounding box center [149, 134] width 34 height 10
type input "1805201"
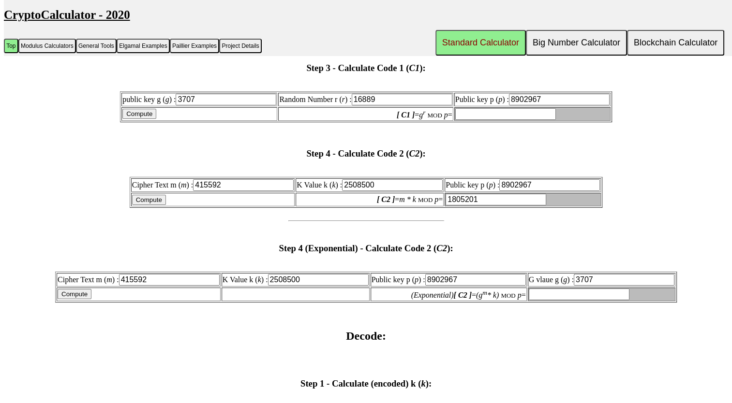
scroll to position [1219, 0]
click at [132, 110] on input "Compute" at bounding box center [139, 115] width 34 height 10
type input "3079929"
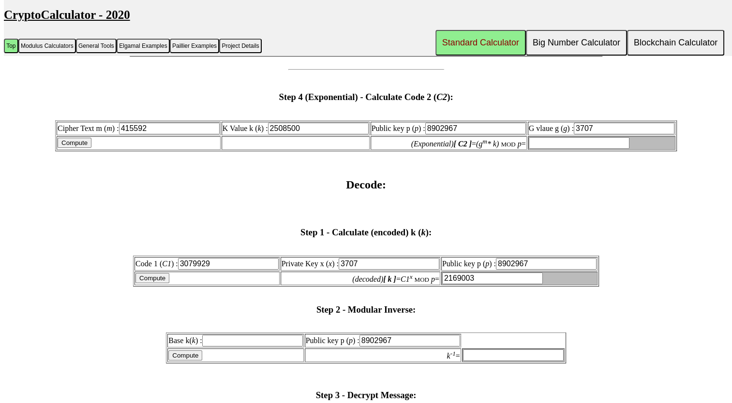
scroll to position [1374, 0]
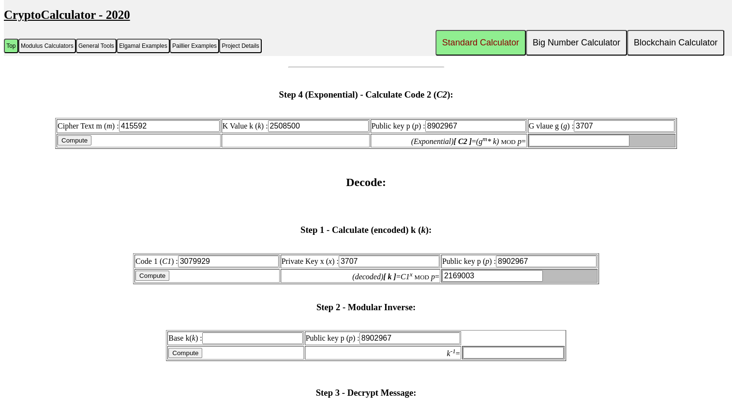
click at [226, 333] on input "Base k( k ) :" at bounding box center [252, 339] width 101 height 12
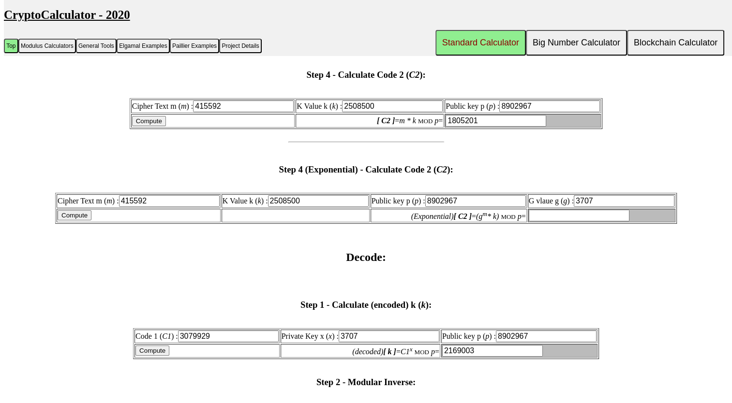
scroll to position [1280, 0]
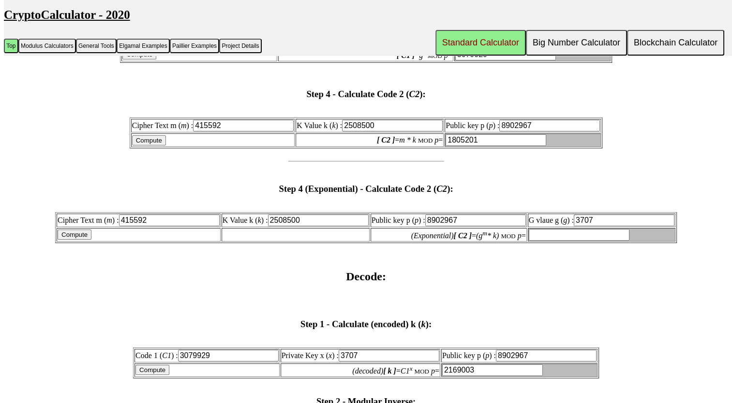
click at [282, 215] on input "2508500" at bounding box center [318, 221] width 101 height 12
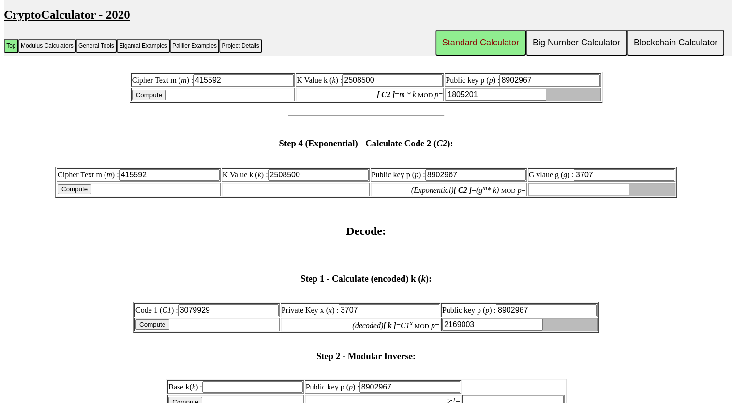
scroll to position [1327, 0]
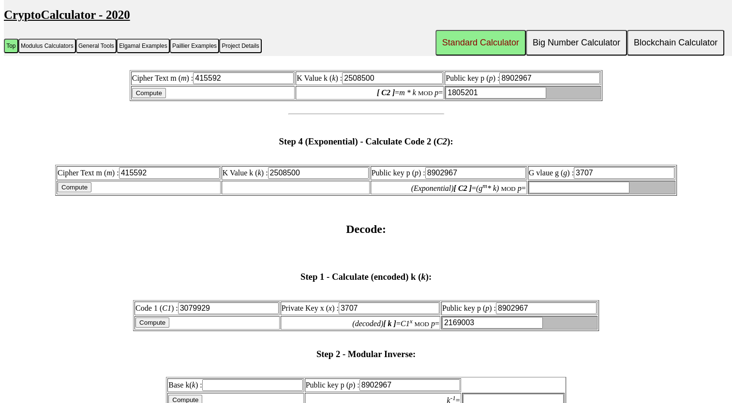
click at [234, 380] on input "Base k( k ) :" at bounding box center [252, 386] width 101 height 12
paste input "2508500"
type input "2508500"
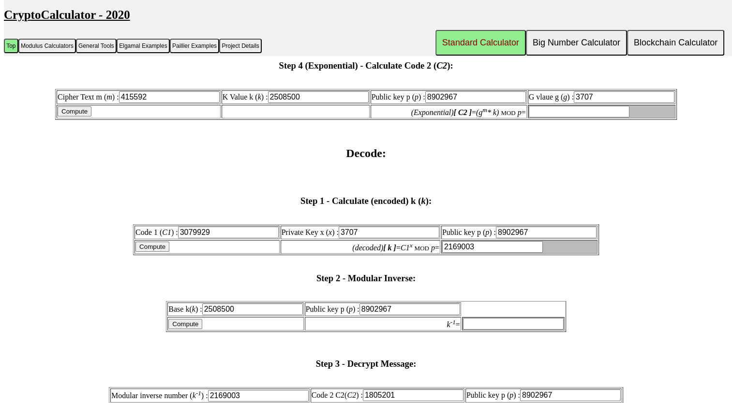
click at [196, 319] on input "Compute" at bounding box center [185, 324] width 34 height 10
type input "1654589"
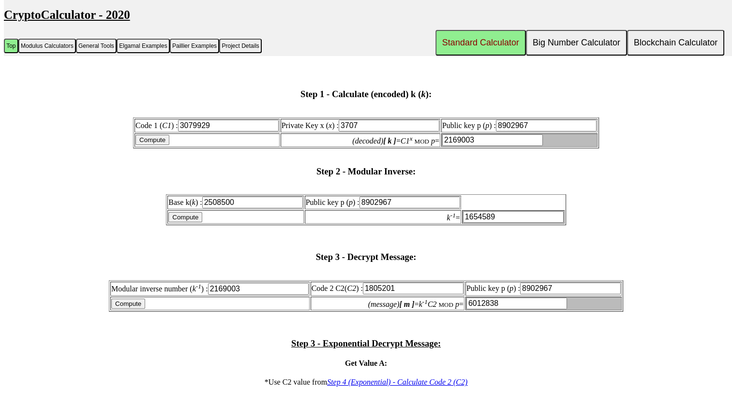
scroll to position [1512, 0]
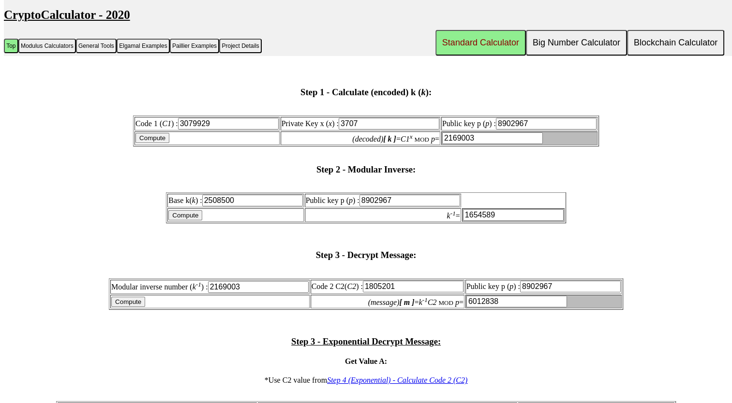
click at [134, 297] on input "Compute" at bounding box center [128, 302] width 34 height 10
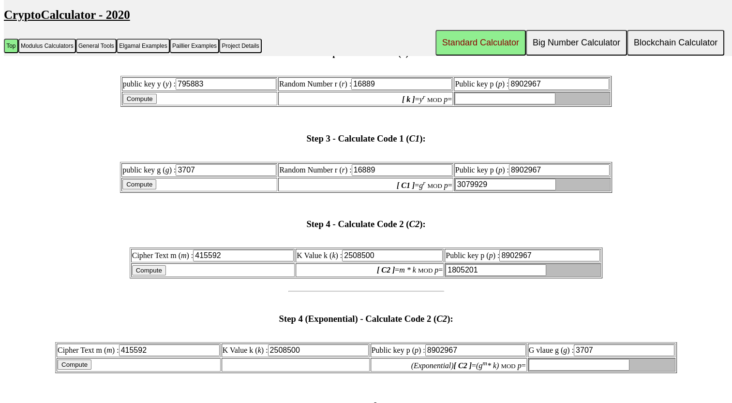
scroll to position [1149, 0]
click at [170, 345] on input "415592" at bounding box center [169, 351] width 101 height 12
type input "4155928"
click at [87, 360] on input "Compute" at bounding box center [75, 365] width 34 height 10
type input "4083504"
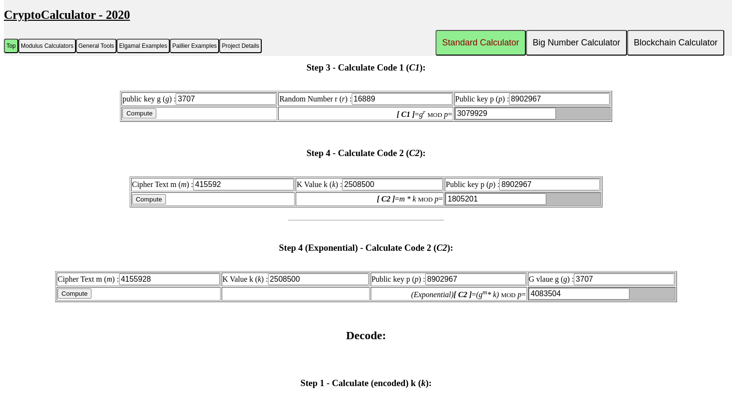
scroll to position [1220, 0]
click at [247, 180] on input "415592" at bounding box center [243, 186] width 101 height 12
type input "4155928"
click at [145, 195] on input "Compute" at bounding box center [149, 200] width 34 height 10
type input "2508142"
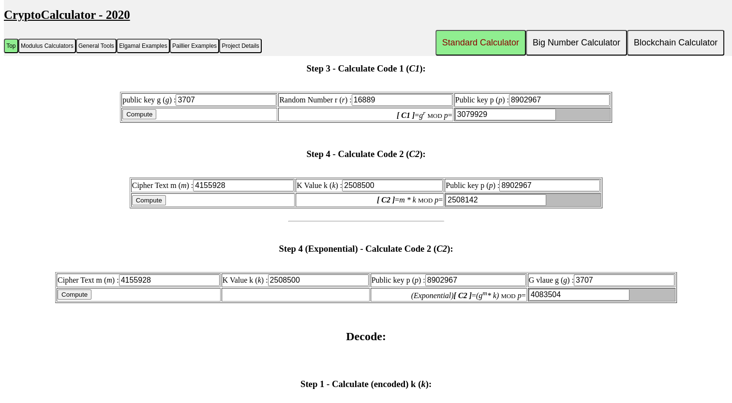
click at [461, 194] on input "2508142" at bounding box center [496, 200] width 101 height 12
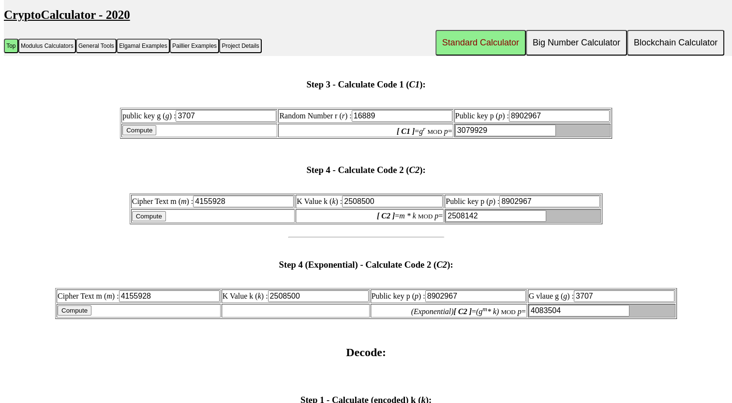
scroll to position [1203, 0]
click at [464, 125] on input "3079929" at bounding box center [505, 131] width 101 height 12
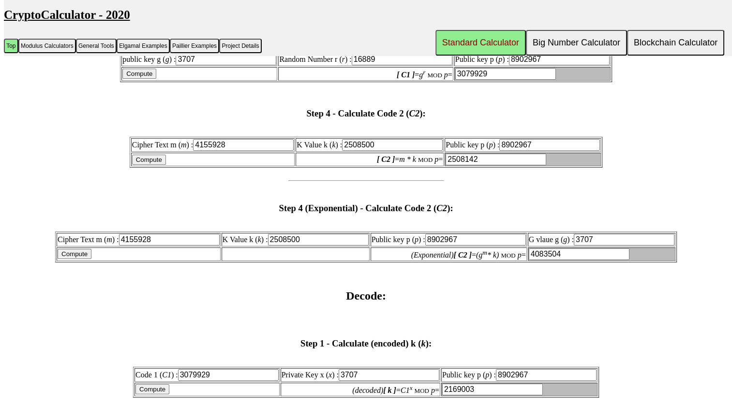
scroll to position [1253, 0]
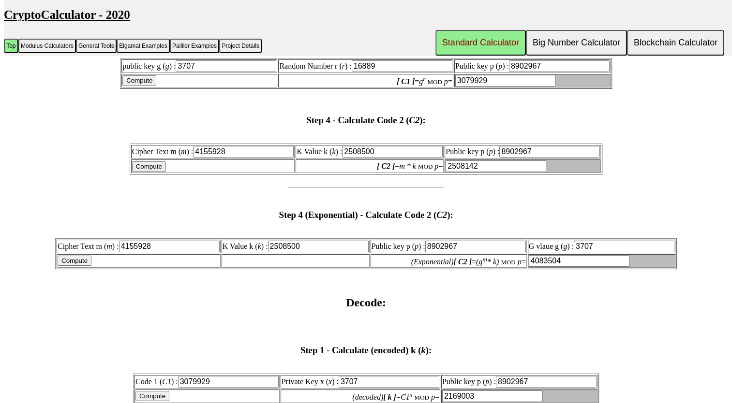
click at [144, 162] on input "Compute" at bounding box center [149, 167] width 34 height 10
click at [468, 161] on input "2508142" at bounding box center [496, 167] width 101 height 12
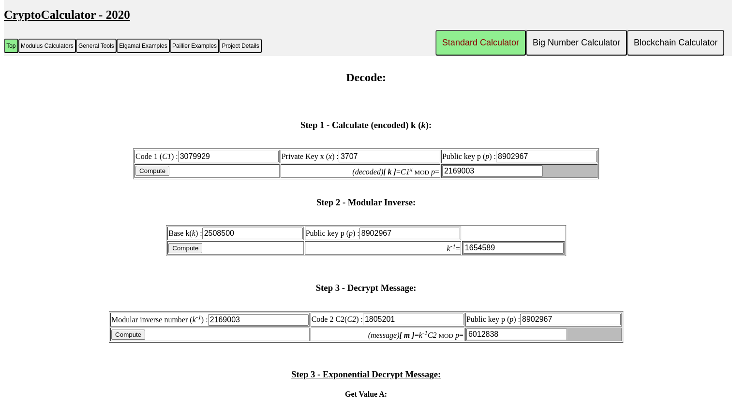
scroll to position [1475, 0]
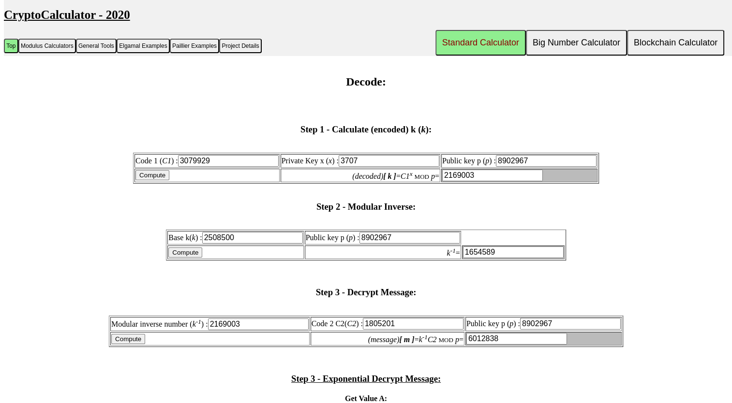
click at [387, 318] on input "1805201" at bounding box center [413, 324] width 101 height 12
paste input "2508142"
type input "2508142"
click at [141, 334] on input "Compute" at bounding box center [128, 339] width 34 height 10
type input "634109"
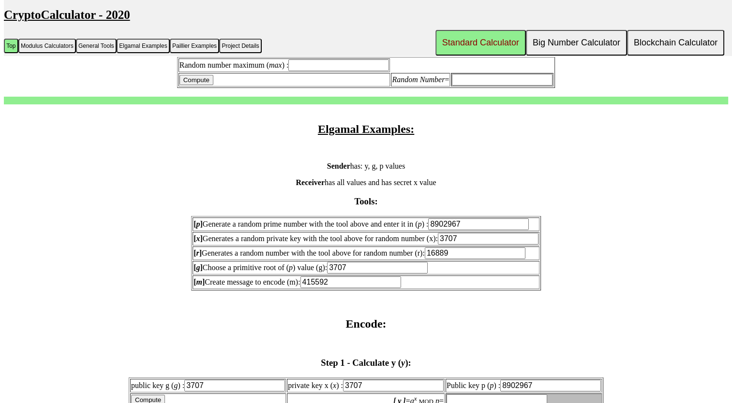
scroll to position [761, 0]
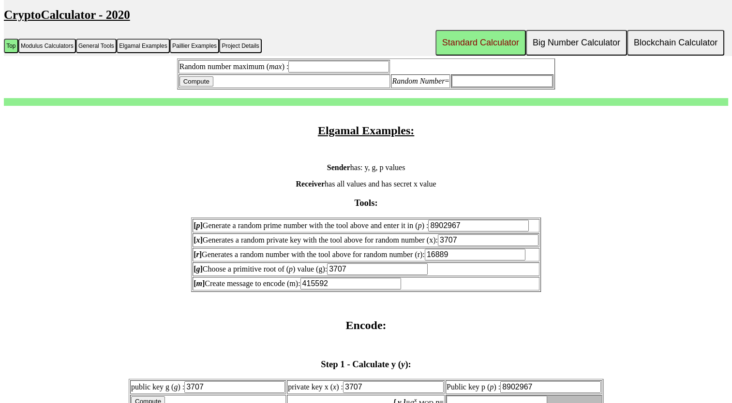
click at [474, 220] on input "8902967" at bounding box center [478, 226] width 101 height 12
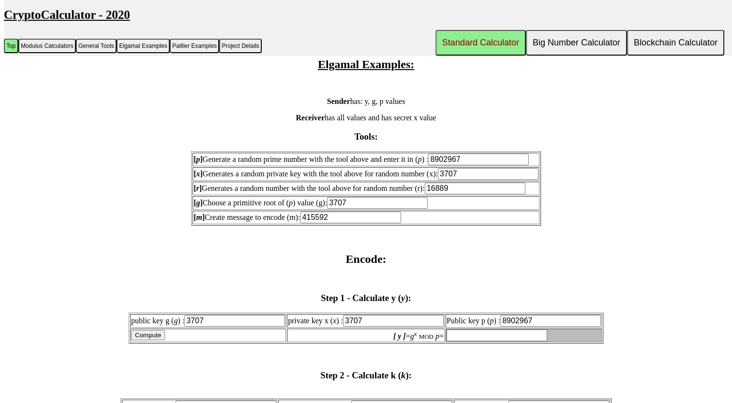
scroll to position [828, 0]
click at [457, 153] on input "8902967" at bounding box center [478, 159] width 101 height 12
click at [161, 330] on input "Compute" at bounding box center [148, 334] width 34 height 10
type input "4540553"
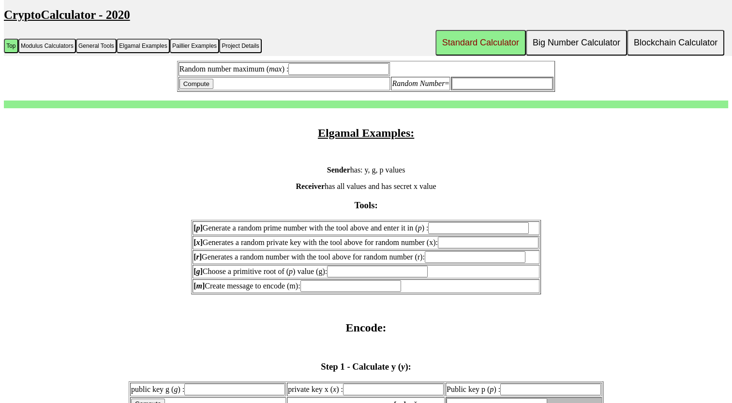
scroll to position [714, 0]
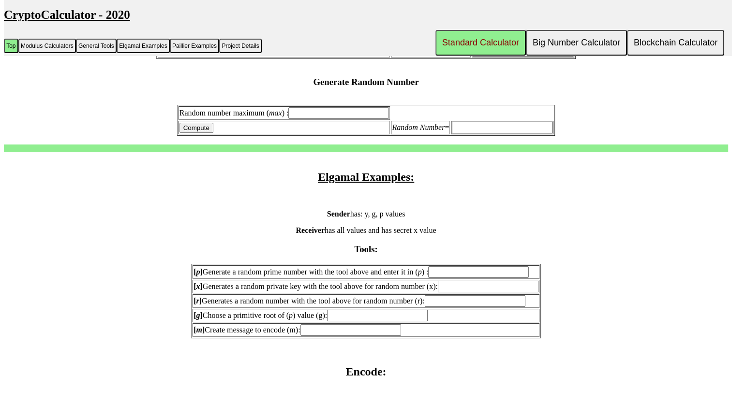
paste input "8902967"
type input "8902967"
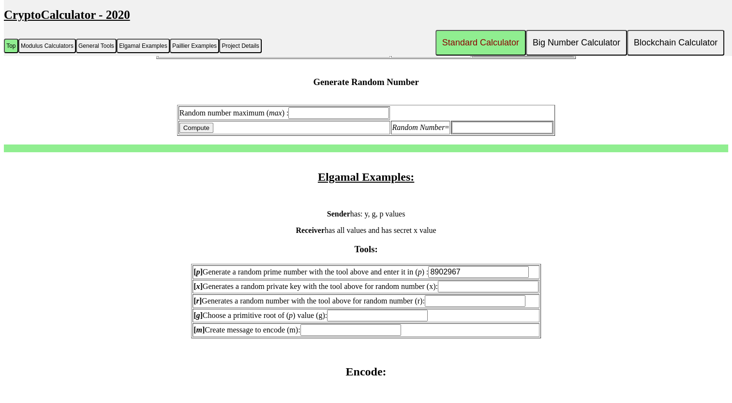
type input "8902967"
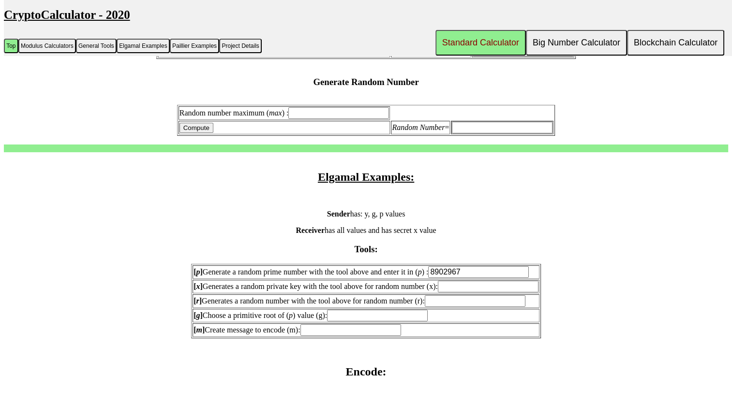
type input "8902967"
paste input "7841"
type input "7841"
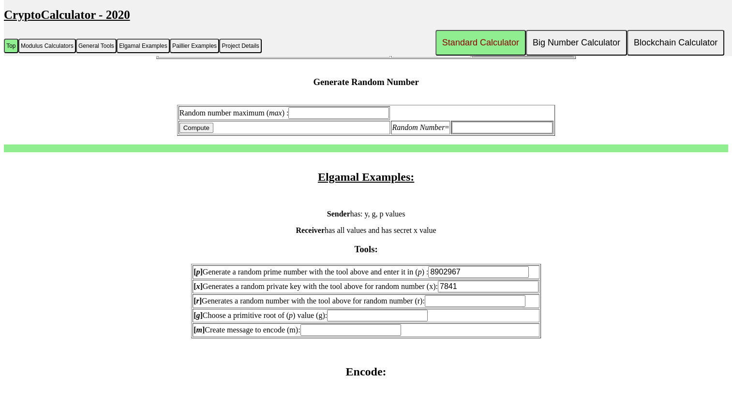
type input "7841"
paste input "16889"
type input "16889"
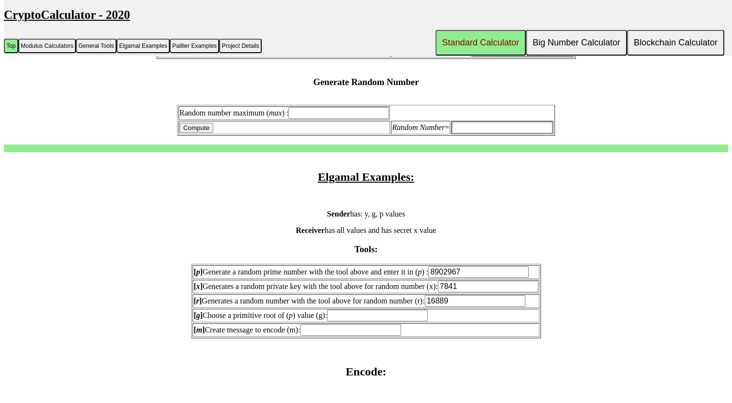
paste input "3707"
type input "3707"
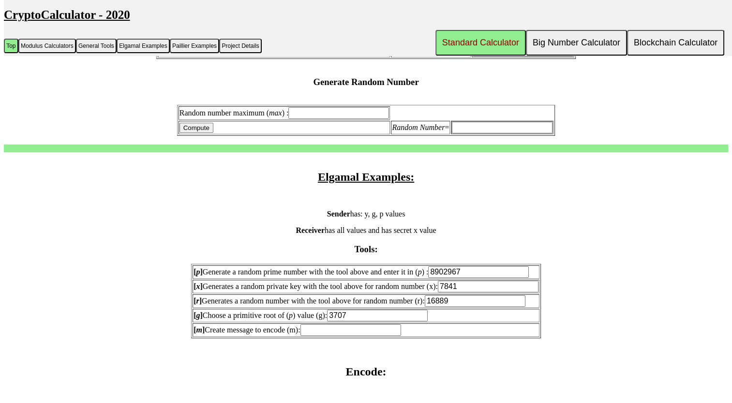
type input "3707"
paste input "415592"
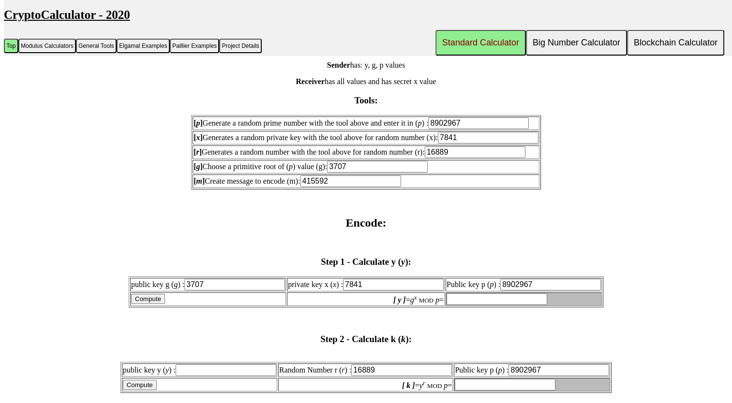
scroll to position [865, 0]
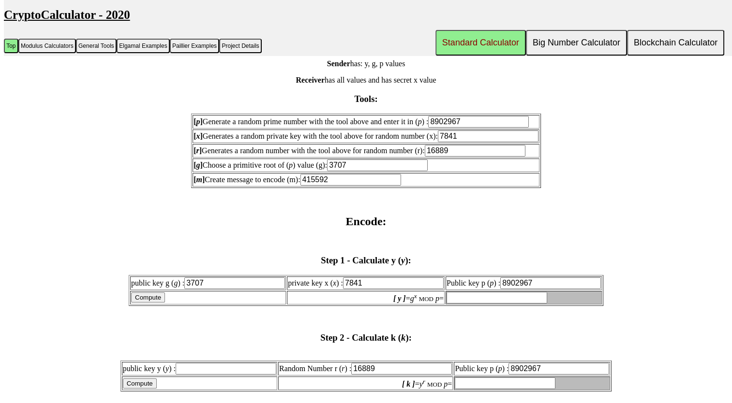
type input "415592"
click at [147, 293] on input "Compute" at bounding box center [148, 298] width 34 height 10
type input "795883"
click at [149, 293] on input "Compute" at bounding box center [148, 298] width 34 height 10
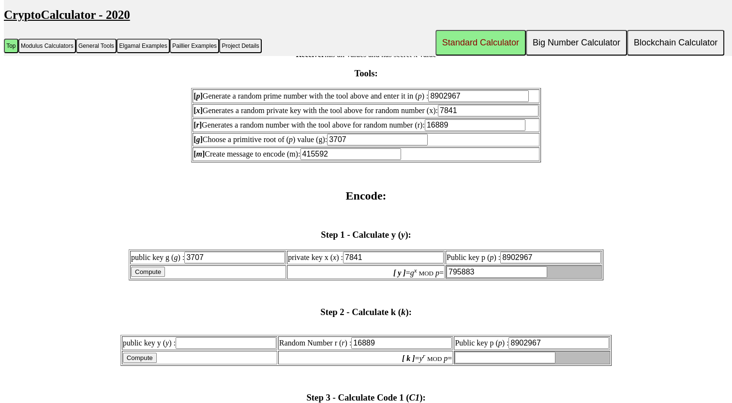
scroll to position [890, 0]
click at [202, 338] on input "public key y ( y ) :" at bounding box center [226, 344] width 101 height 12
click at [455, 267] on input "795883" at bounding box center [497, 273] width 101 height 12
click at [212, 338] on input "public key y ( y ) :" at bounding box center [226, 344] width 101 height 12
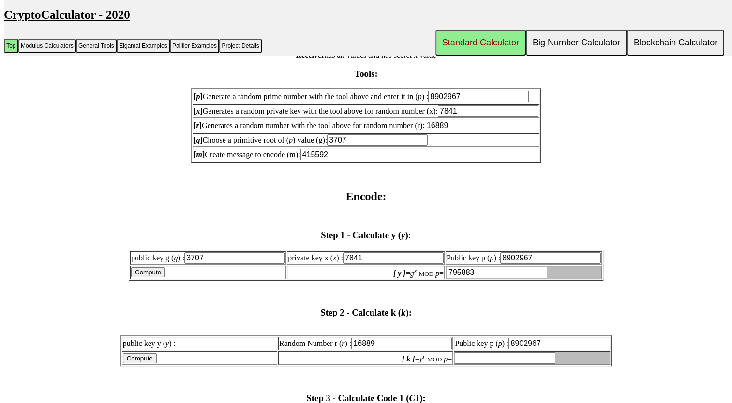
paste input "795883"
type input "795883"
click at [141, 354] on input "Compute" at bounding box center [140, 359] width 34 height 10
type input "2508500"
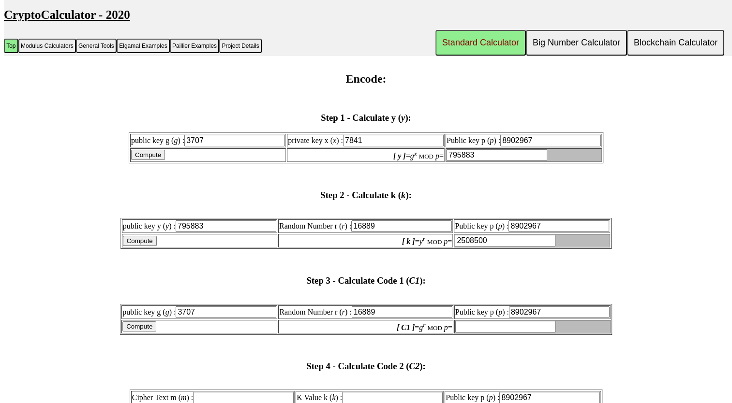
scroll to position [1008, 0]
drag, startPoint x: 485, startPoint y: 230, endPoint x: 456, endPoint y: 233, distance: 29.2
click at [456, 235] on input "2508500" at bounding box center [505, 241] width 101 height 12
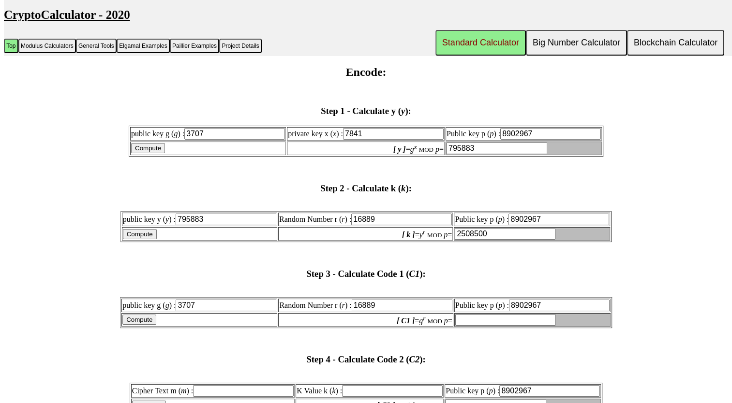
click at [148, 315] on input "Compute" at bounding box center [139, 320] width 34 height 10
type input "3079929"
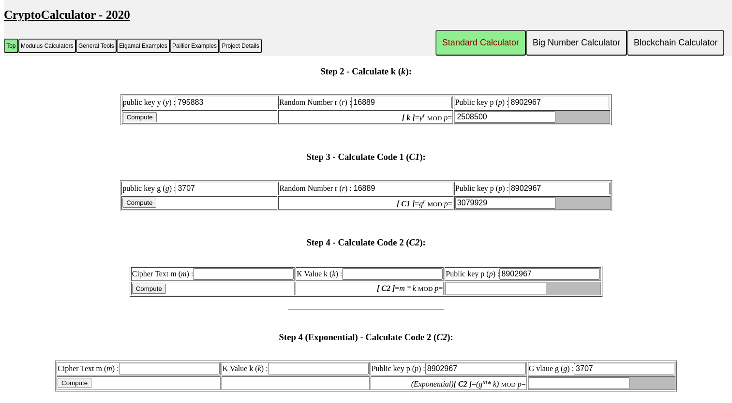
scroll to position [1125, 0]
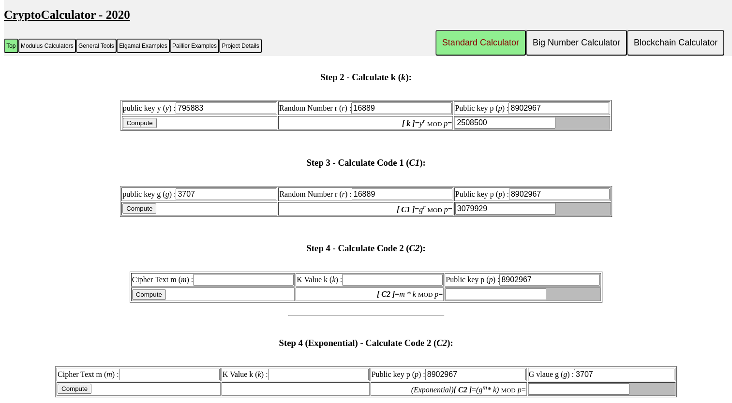
click at [259, 274] on input "Cipher Text m ( m ) :" at bounding box center [243, 280] width 101 height 12
type input "415592"
click at [459, 117] on input "2508500" at bounding box center [505, 123] width 101 height 12
click at [370, 274] on input "K Value k ( k ) :" at bounding box center [392, 280] width 101 height 12
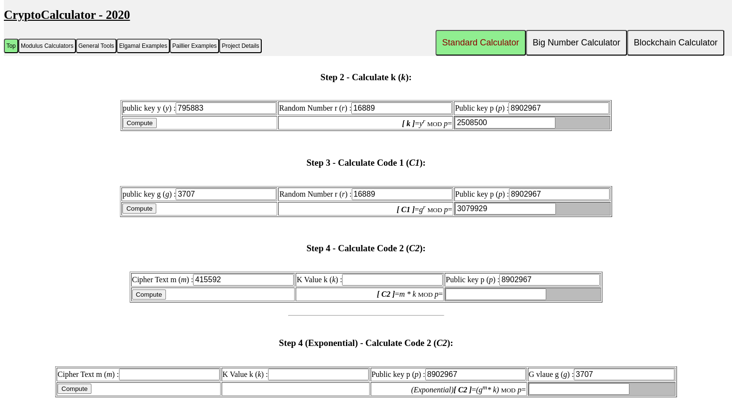
paste input "2508500"
type input "2508500"
click at [159, 290] on input "Compute" at bounding box center [149, 295] width 34 height 10
type input "1805201"
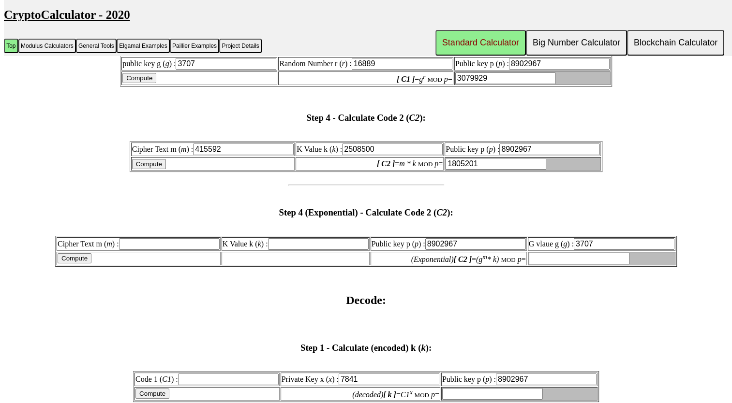
scroll to position [1265, 0]
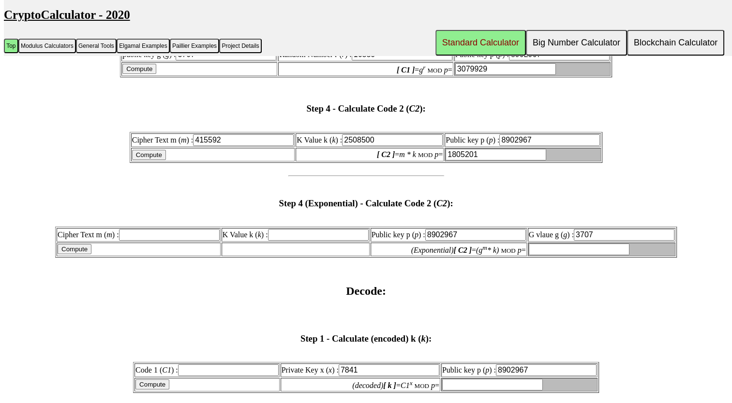
click at [164, 229] on input "Cipher Text m ( m ) :" at bounding box center [169, 235] width 101 height 12
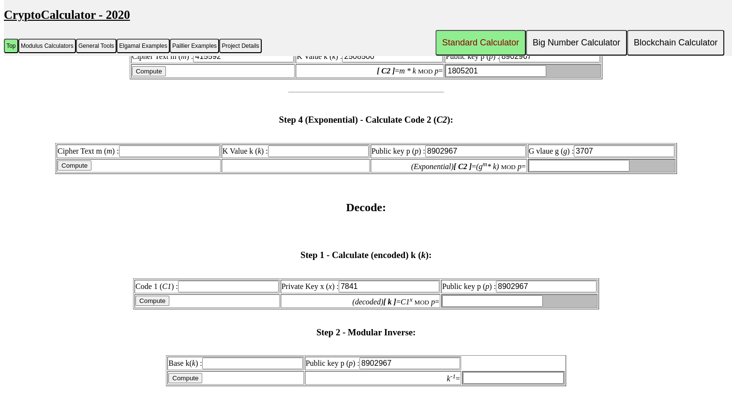
scroll to position [1349, 0]
click at [241, 281] on input "Code 1 ( C1 ) :" at bounding box center [228, 287] width 101 height 12
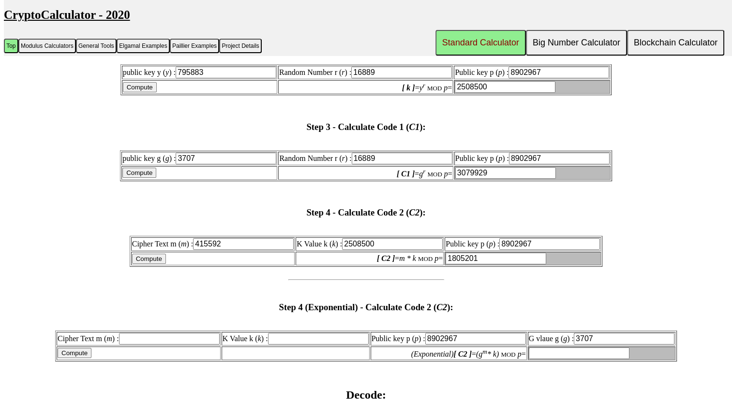
scroll to position [1160, 0]
click at [472, 168] on input "3079929" at bounding box center [505, 174] width 101 height 12
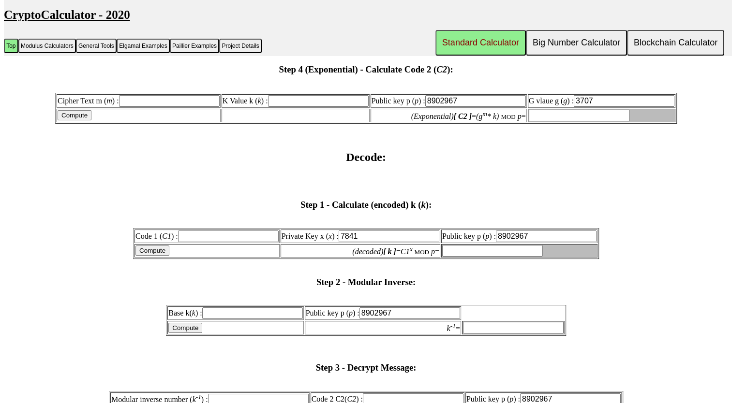
scroll to position [1422, 0]
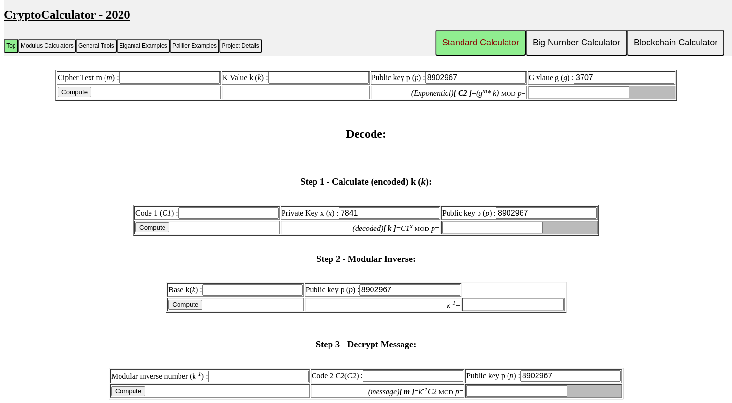
click at [226, 208] on input "Code 1 ( C1 ) :" at bounding box center [228, 214] width 101 height 12
paste input "3079929"
type input "3079929"
click at [155, 223] on input "Compute" at bounding box center [152, 228] width 34 height 10
type input "2508500"
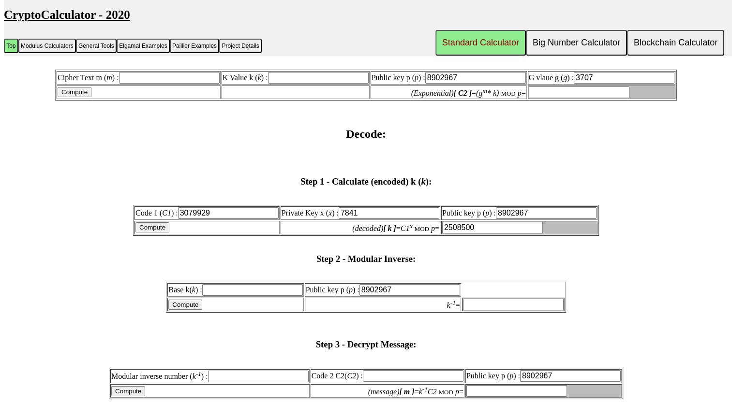
click at [159, 223] on input "Compute" at bounding box center [152, 228] width 34 height 10
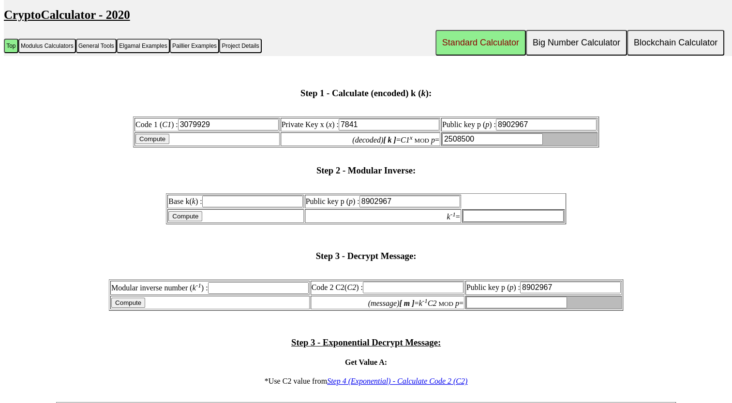
scroll to position [1478, 0]
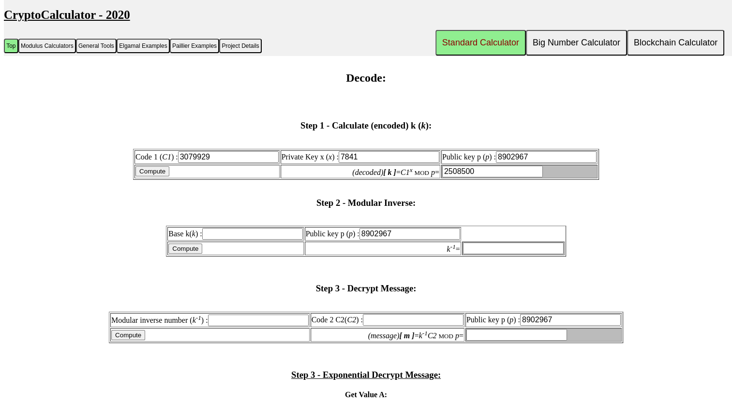
click at [522, 151] on input "8902967" at bounding box center [546, 157] width 101 height 12
click at [537, 198] on h3 "Step 2 - Modular Inverse:" at bounding box center [366, 203] width 724 height 11
drag, startPoint x: 480, startPoint y: 156, endPoint x: 430, endPoint y: 159, distance: 49.9
click at [430, 165] on tr "Compute (decoded) [ k ] = C1 x MOD p = 2508500" at bounding box center [365, 172] width 463 height 14
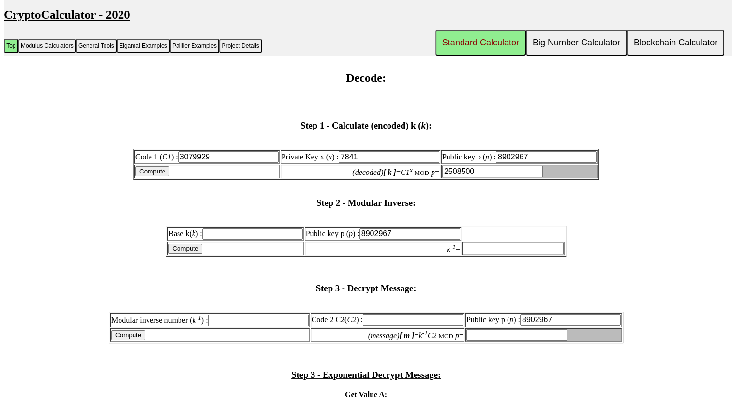
click at [271, 228] on input "Base k( k ) :" at bounding box center [252, 234] width 101 height 12
paste input "2508500"
type input "2508500"
click at [194, 244] on input "Compute" at bounding box center [185, 249] width 34 height 10
type input "1654589"
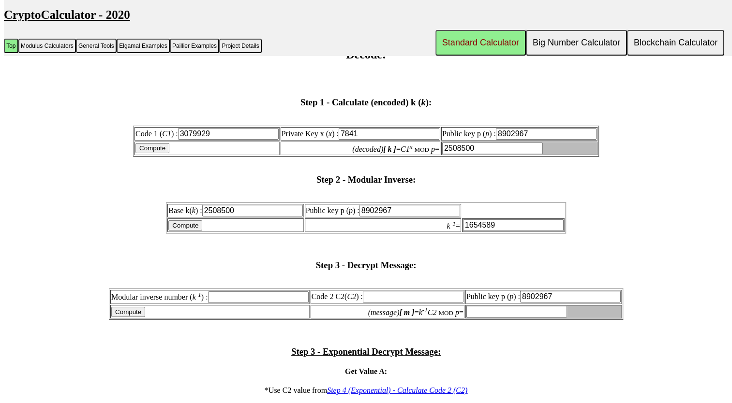
scroll to position [1506, 0]
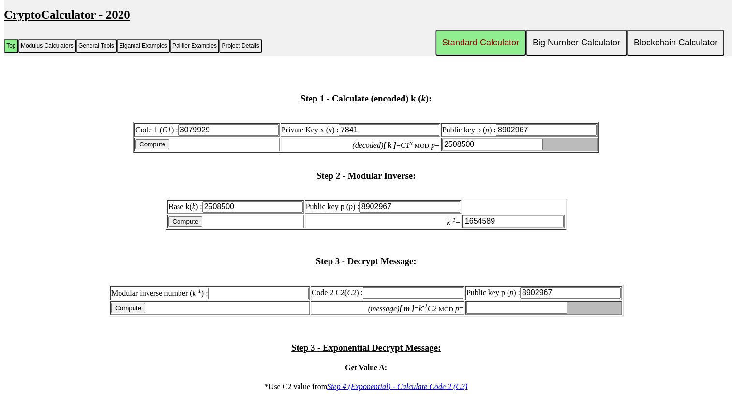
drag, startPoint x: 512, startPoint y: 205, endPoint x: 451, endPoint y: 206, distance: 61.0
click at [451, 215] on tr "Compute k -1 = 1654589" at bounding box center [365, 222] width 397 height 14
click at [261, 288] on input "Modular inverse number ( k -1 ) :" at bounding box center [258, 294] width 101 height 12
paste input "1654589"
type input "1654589"
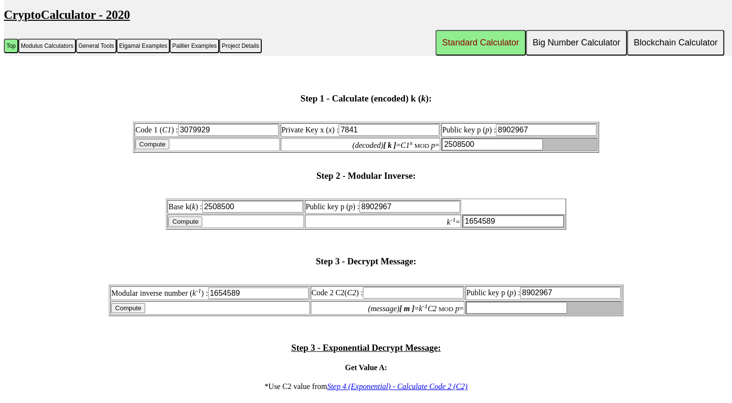
click at [386, 287] on input "Code 2 C2( C2 ) :" at bounding box center [413, 293] width 101 height 12
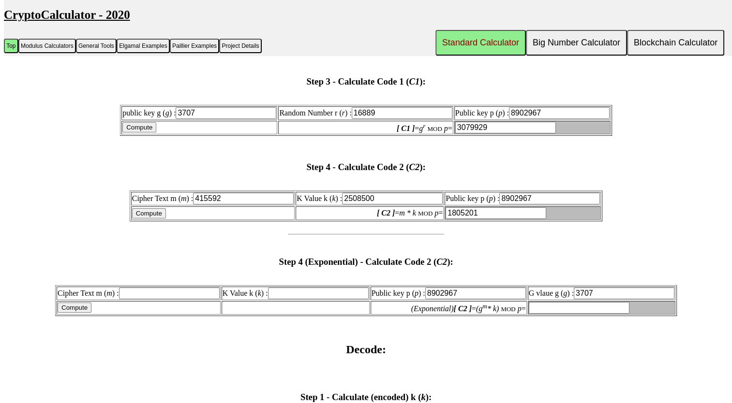
scroll to position [1209, 0]
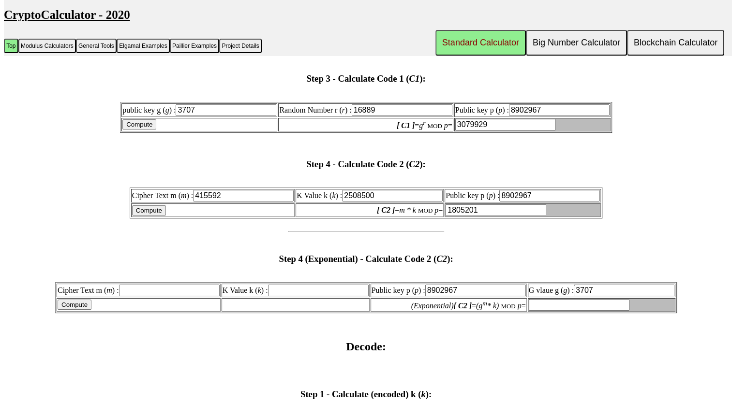
drag, startPoint x: 503, startPoint y: 193, endPoint x: 455, endPoint y: 196, distance: 48.0
click at [455, 196] on table "Cipher Text m ( m ) : 415592 K Value k ( k ) : 2508500 Public key p ( p ) : 890…" at bounding box center [366, 203] width 473 height 31
click at [455, 205] on input "1805201" at bounding box center [496, 211] width 101 height 12
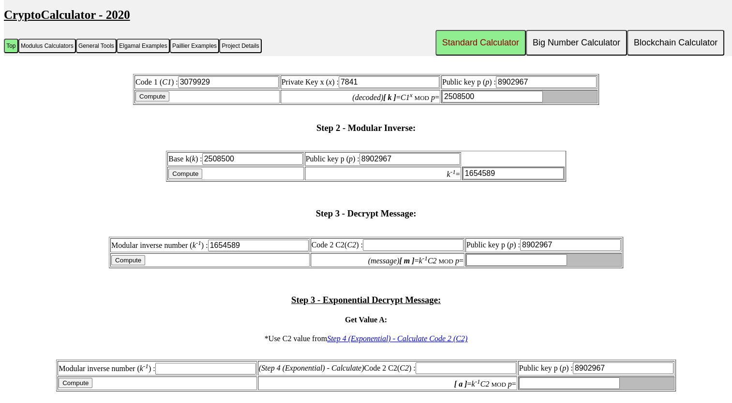
scroll to position [1554, 0]
click at [409, 238] on td "Code 2 C2( C2 ) :" at bounding box center [388, 245] width 154 height 14
click at [408, 239] on input "Code 2 C2( C2 ) :" at bounding box center [413, 245] width 101 height 12
paste input "1805201"
type input "1805201"
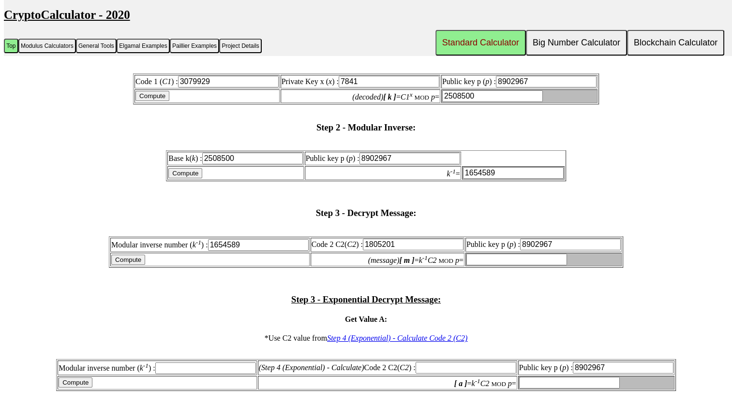
click at [142, 255] on input "Compute" at bounding box center [128, 260] width 34 height 10
type input "415592"
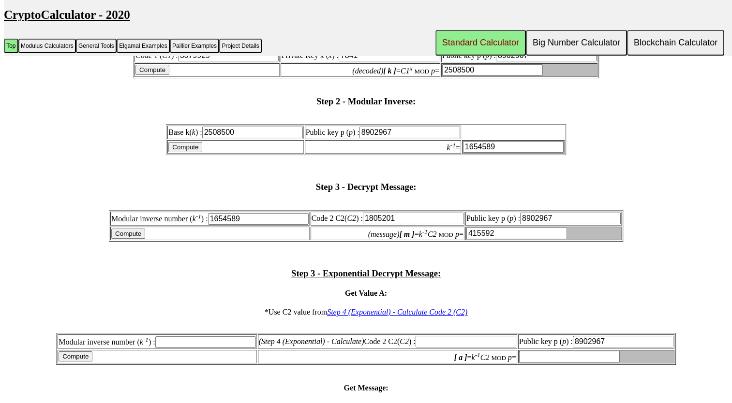
scroll to position [1542, 0]
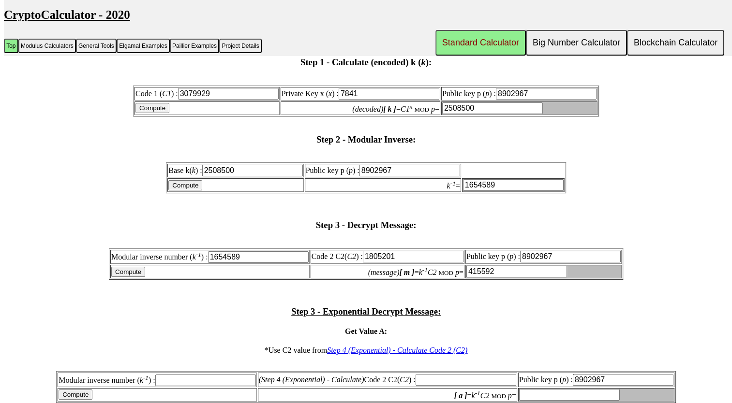
drag, startPoint x: 251, startPoint y: 243, endPoint x: 209, endPoint y: 239, distance: 41.8
click at [209, 253] on label "Modular inverse number ( k -1 ) : 1654589" at bounding box center [209, 257] width 197 height 8
click at [209, 252] on input "1654589" at bounding box center [258, 258] width 101 height 12
click at [319, 187] on body "CryptoCalculator - 2020 Standard Calculator Big Number Calculator Blockchain Ca…" at bounding box center [366, 232] width 724 height 3540
click at [319, 189] on body "CryptoCalculator - 2020 Standard Calculator Big Number Calculator Blockchain Ca…" at bounding box center [366, 232] width 724 height 3540
